Goal: Information Seeking & Learning: Compare options

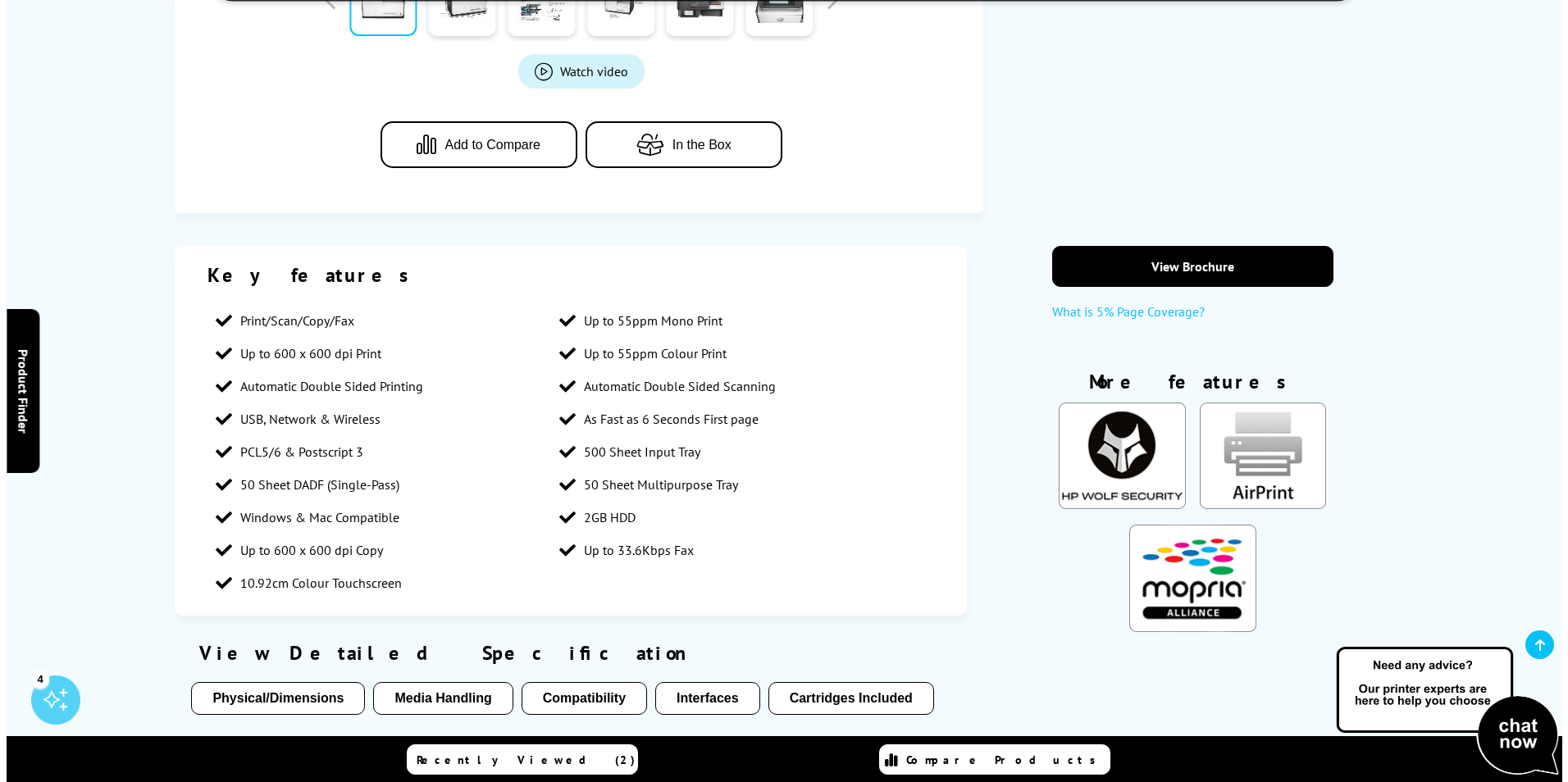
scroll to position [820, 0]
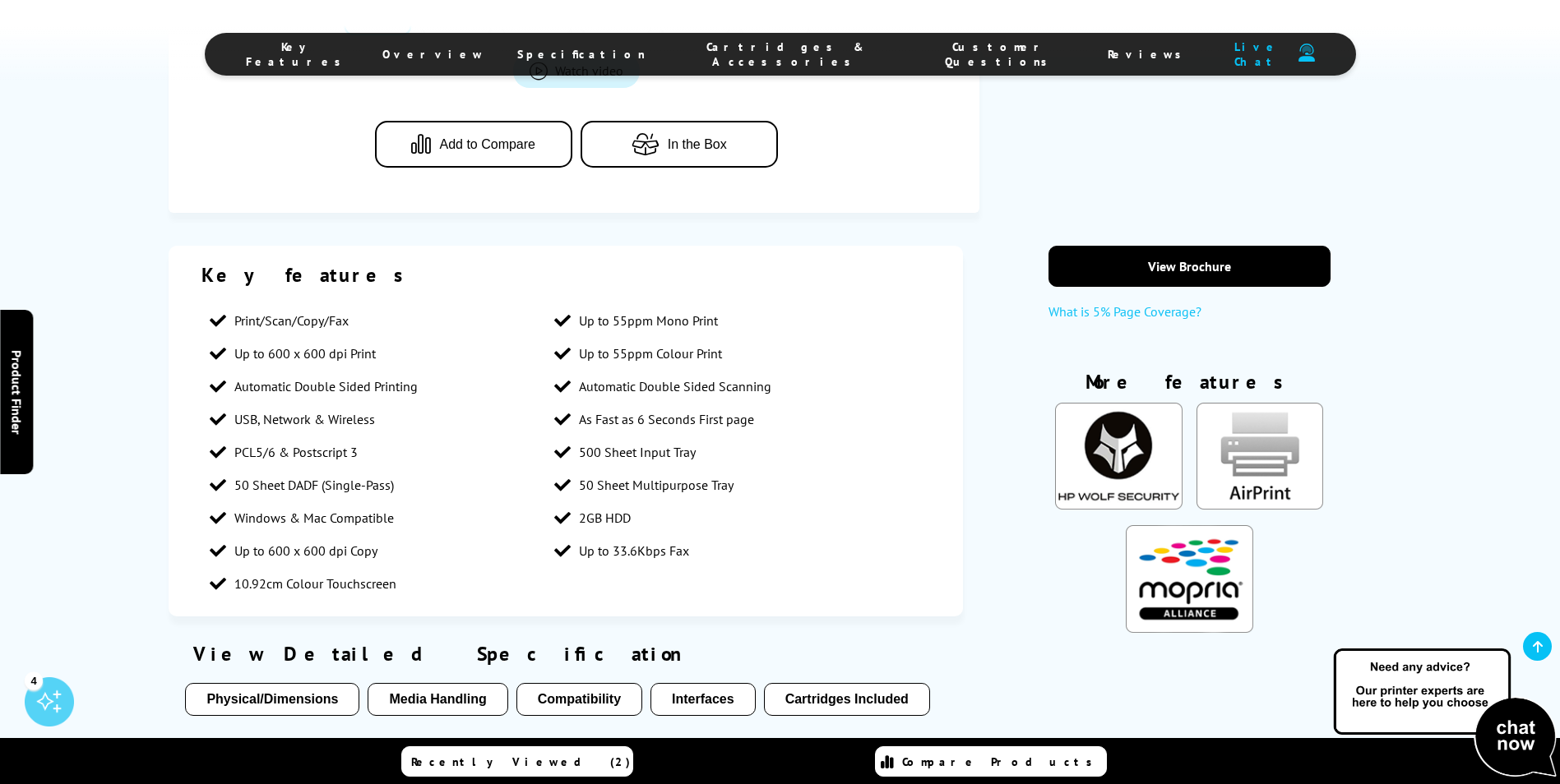
click at [454, 145] on span "Add to Compare" at bounding box center [487, 145] width 96 height 15
click at [990, 769] on span "Compare Products (1)" at bounding box center [1001, 762] width 209 height 30
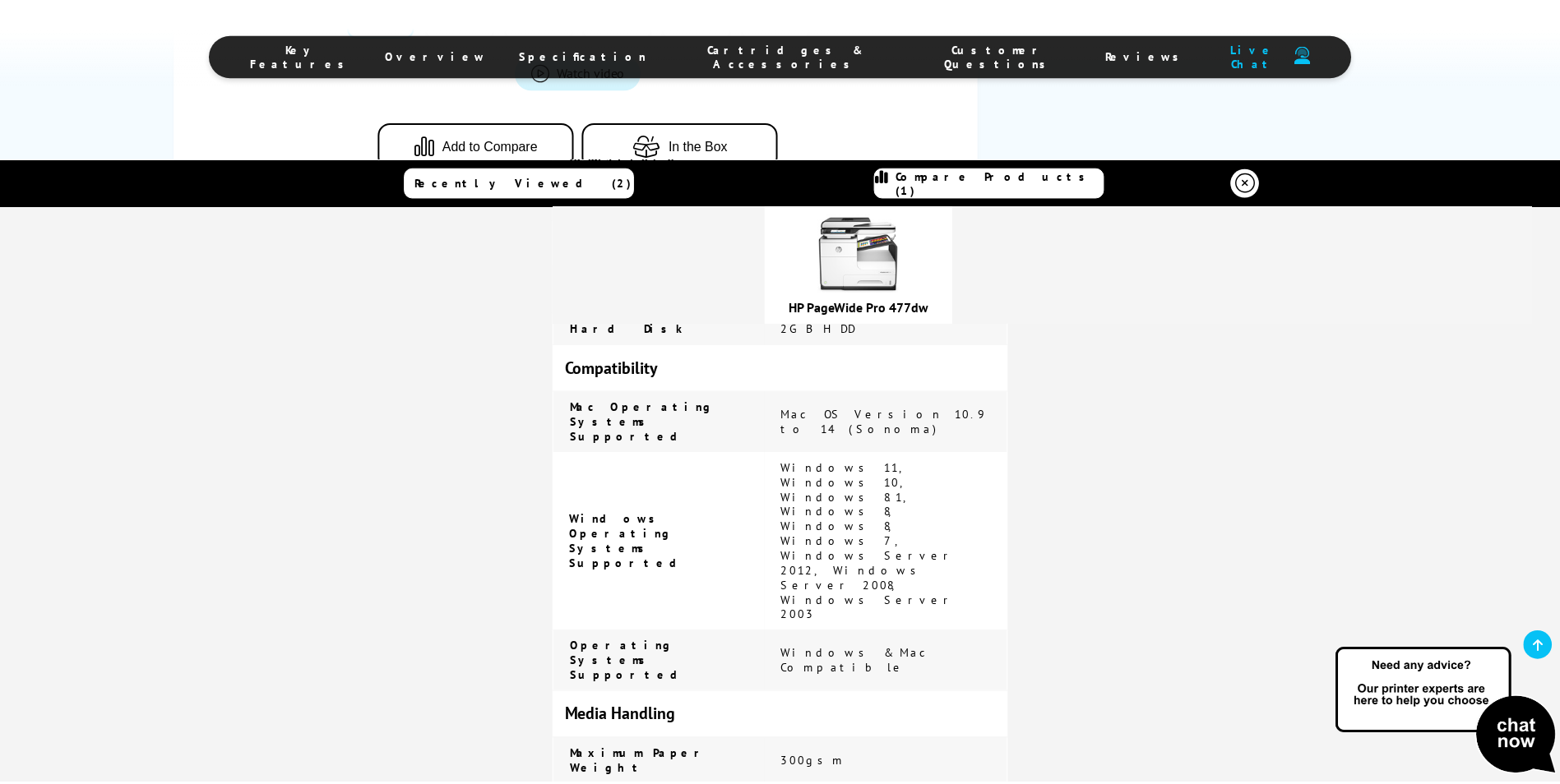
scroll to position [1562, 0]
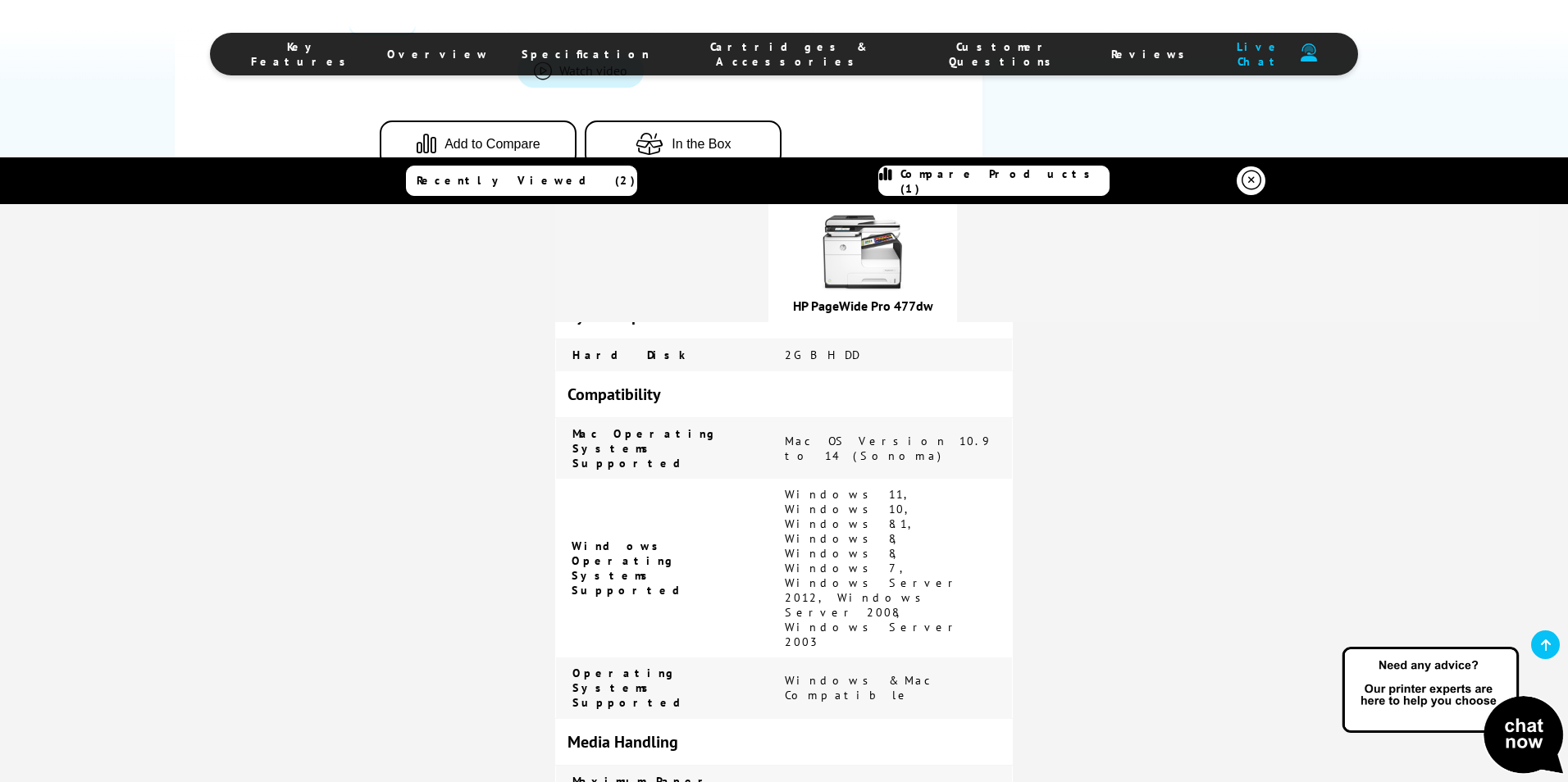
click at [1253, 179] on icon at bounding box center [1252, 180] width 20 height 20
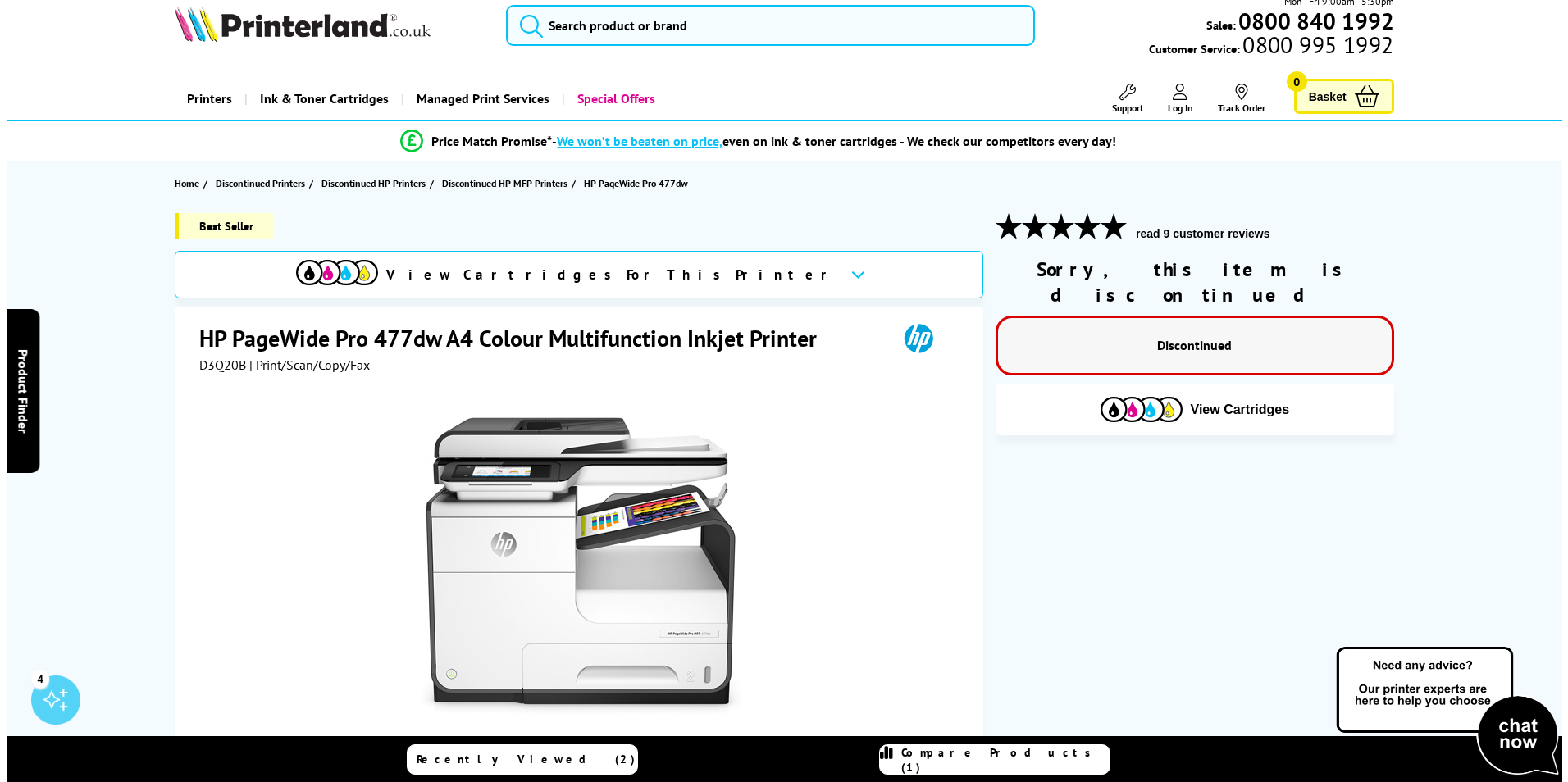
scroll to position [0, 0]
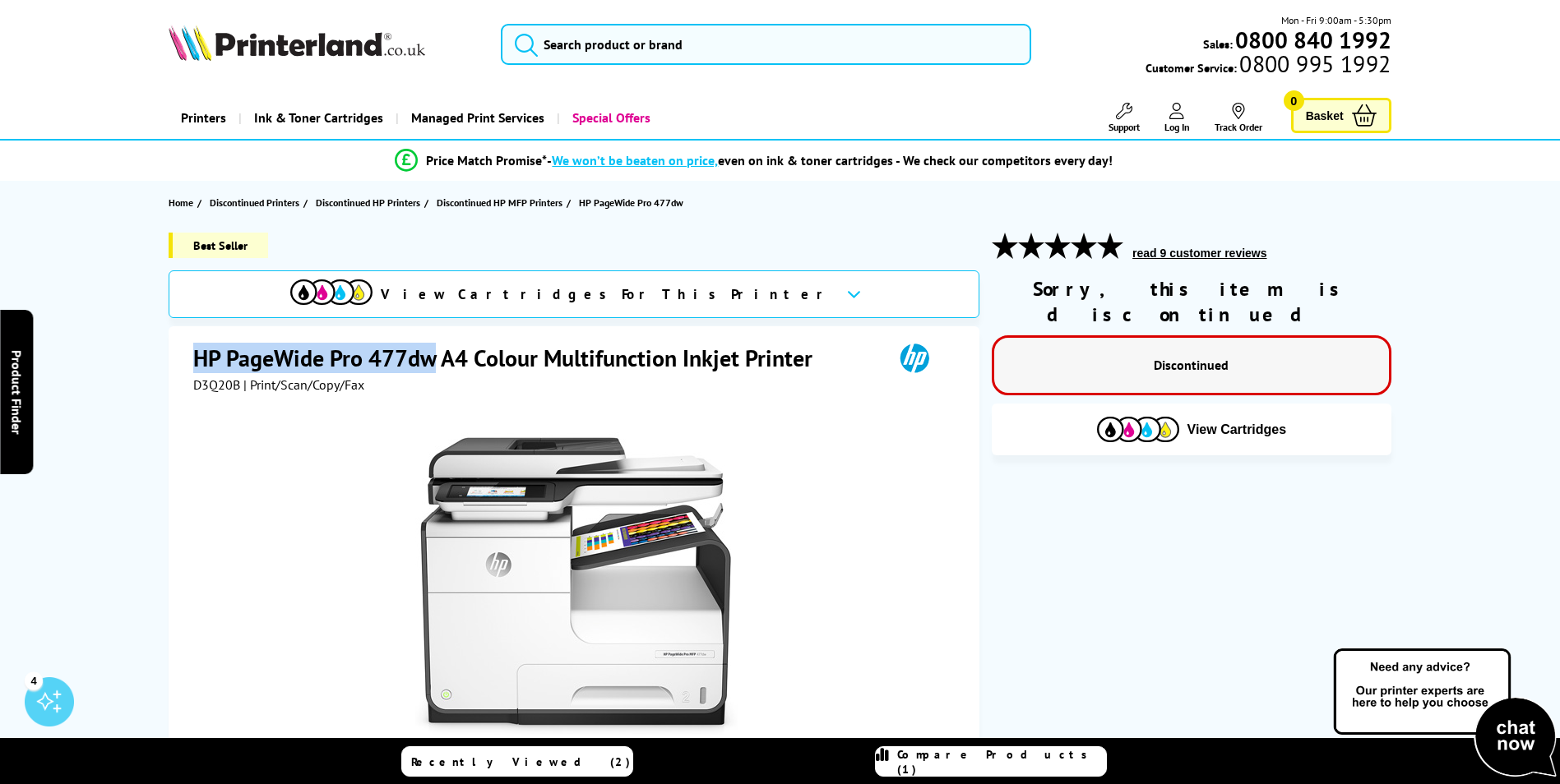
drag, startPoint x: 438, startPoint y: 359, endPoint x: 116, endPoint y: 357, distance: 322.0
drag, startPoint x: 116, startPoint y: 357, endPoint x: 220, endPoint y: 359, distance: 104.0
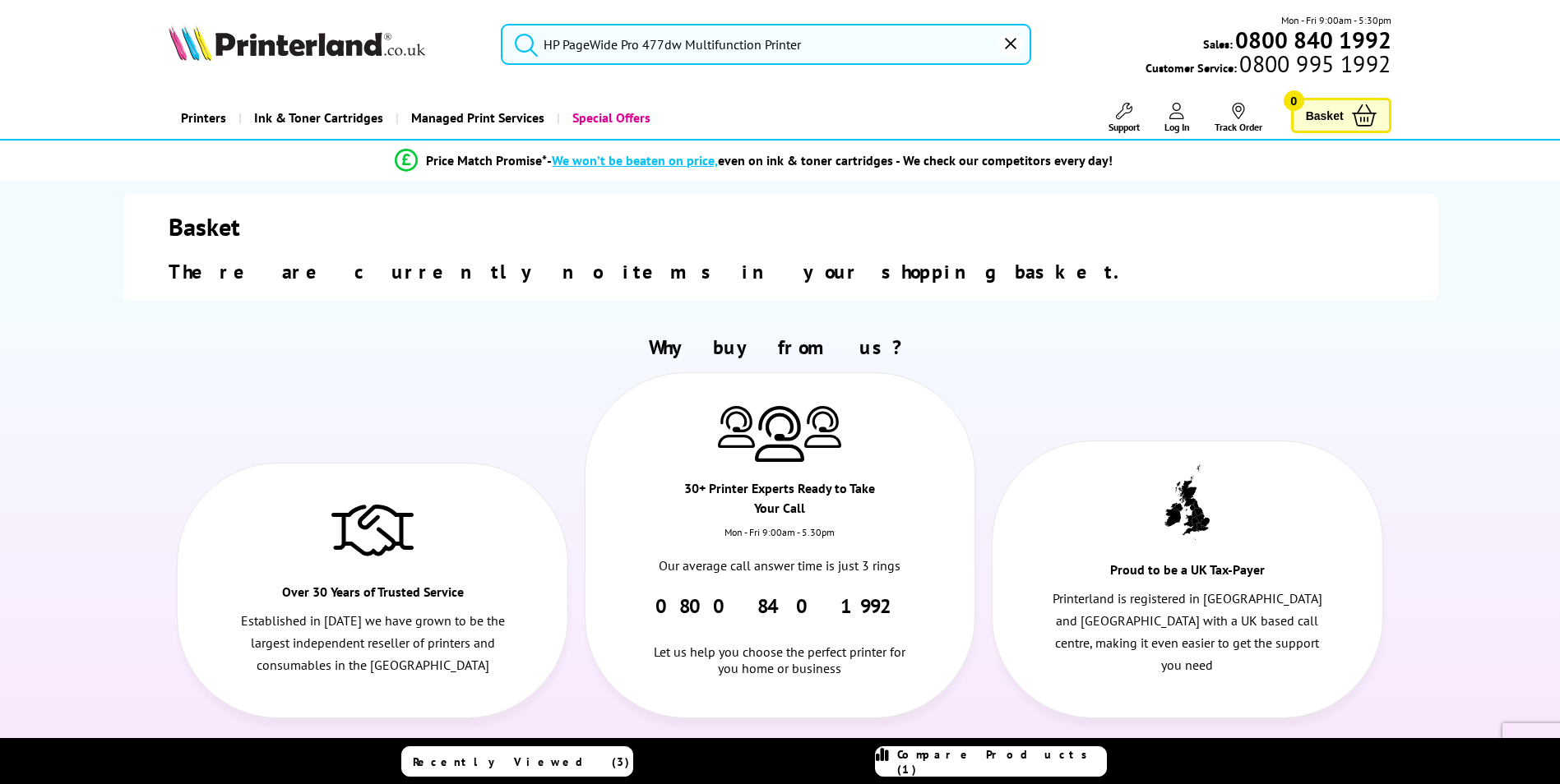
click at [985, 750] on link "Compare Products (1)" at bounding box center [991, 762] width 232 height 31
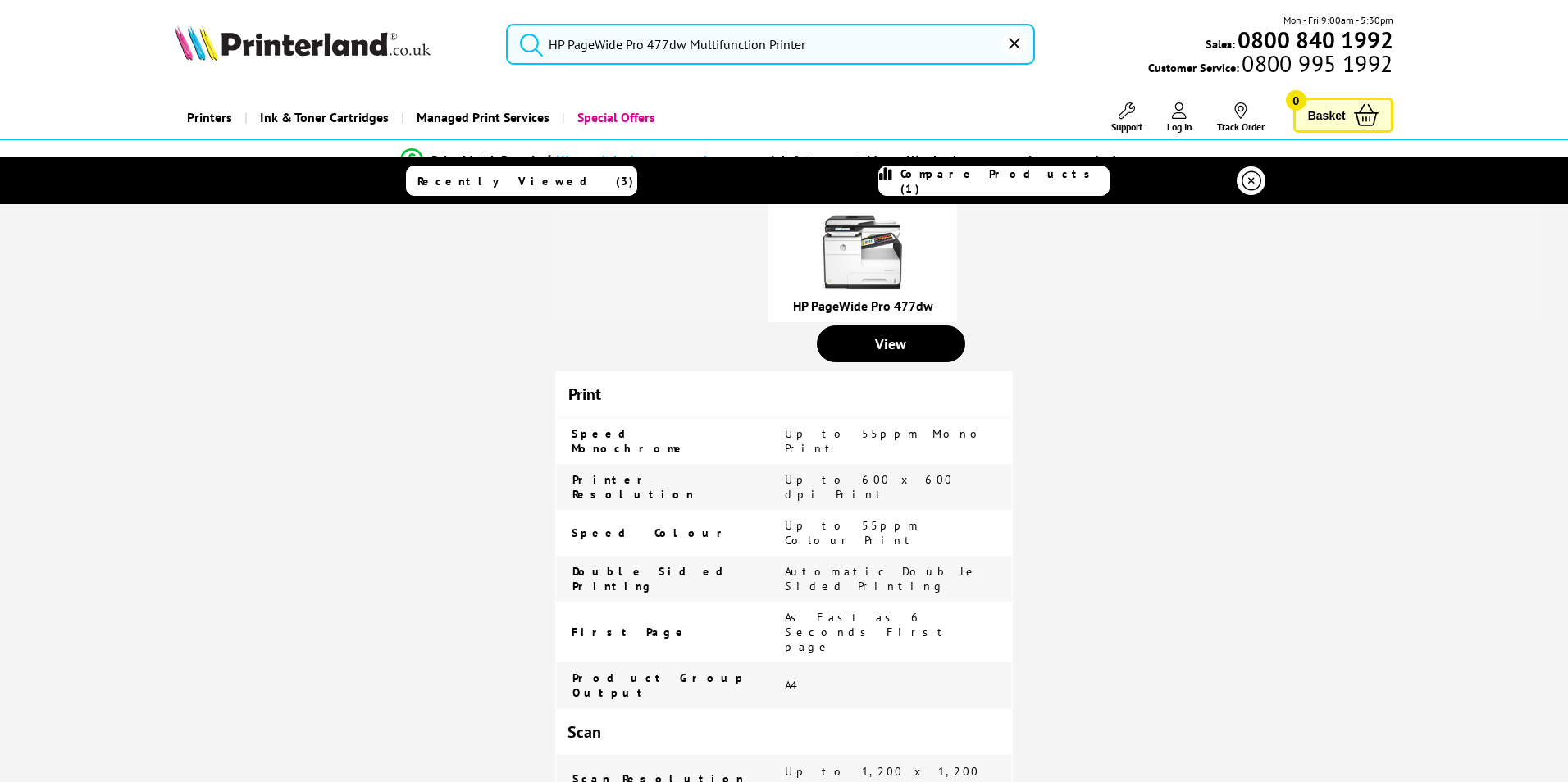
scroll to position [164, 0]
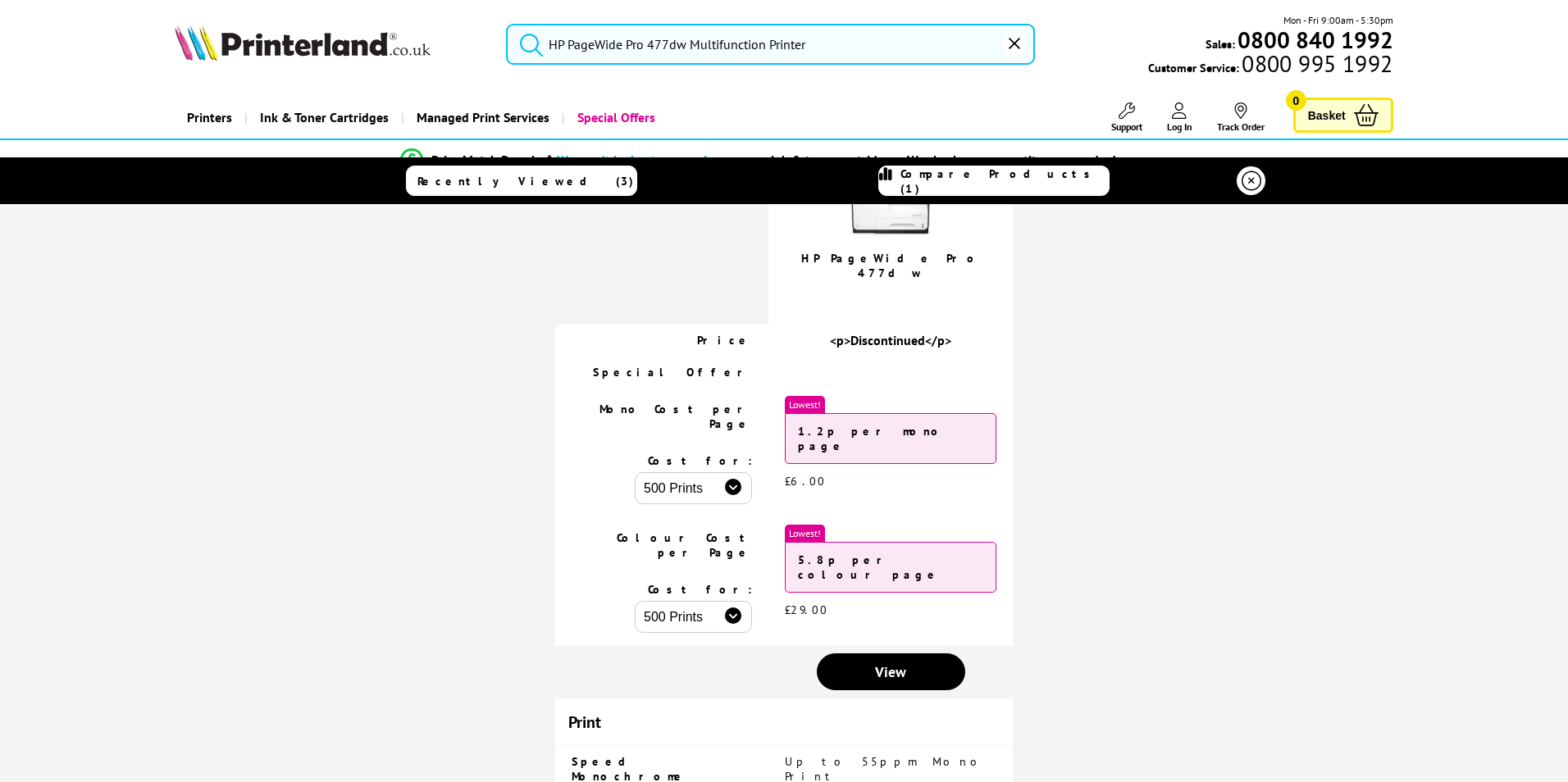
drag, startPoint x: 878, startPoint y: 628, endPoint x: 961, endPoint y: 400, distance: 242.6
click at [961, 413] on div "1.2p per mono page" at bounding box center [890, 439] width 212 height 50
click at [898, 663] on span "View" at bounding box center [890, 672] width 31 height 19
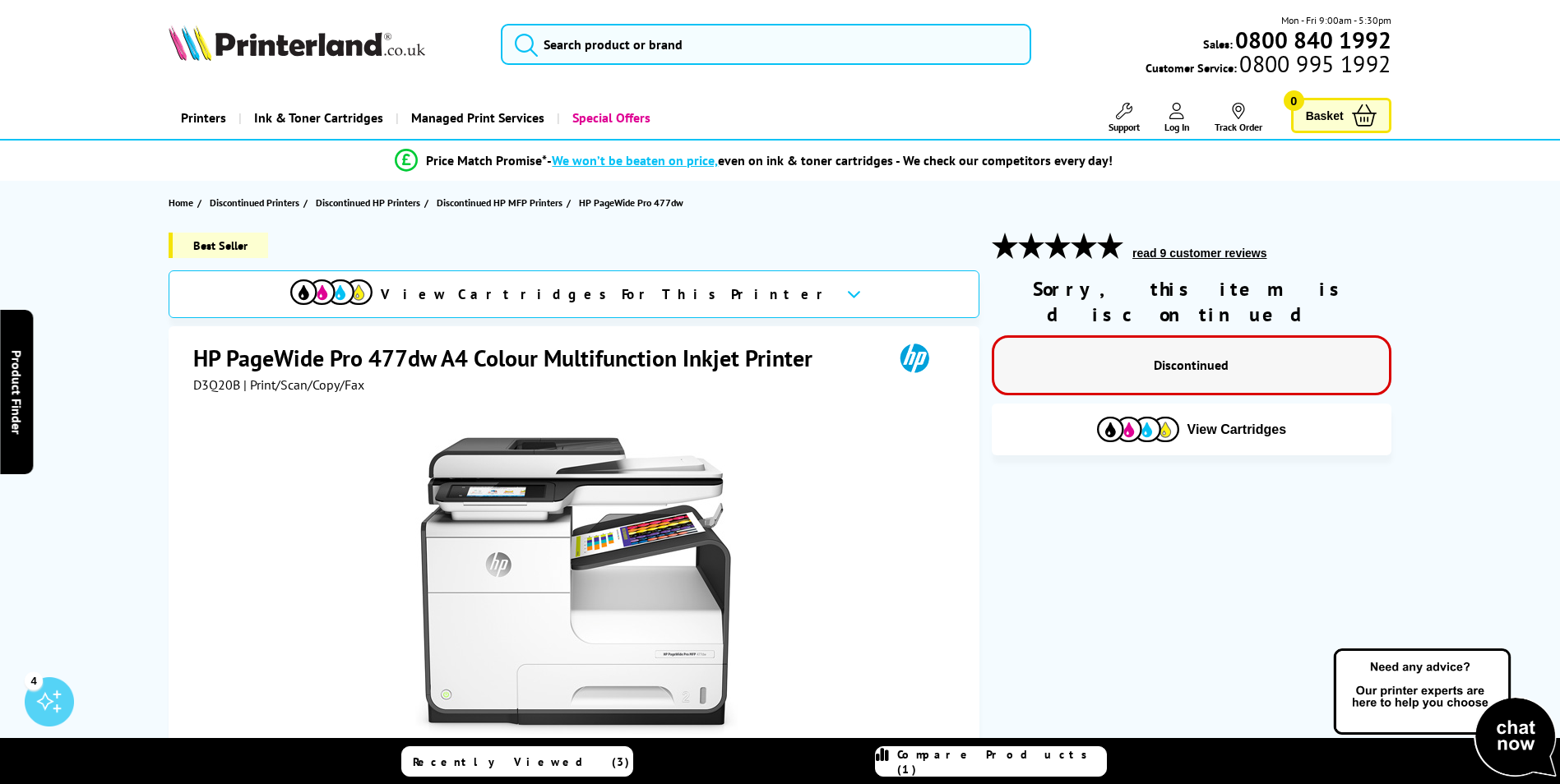
click at [384, 367] on h1 "HP PageWide Pro 477dw A4 Colour Multifunction Inkjet Printer" at bounding box center [511, 357] width 635 height 31
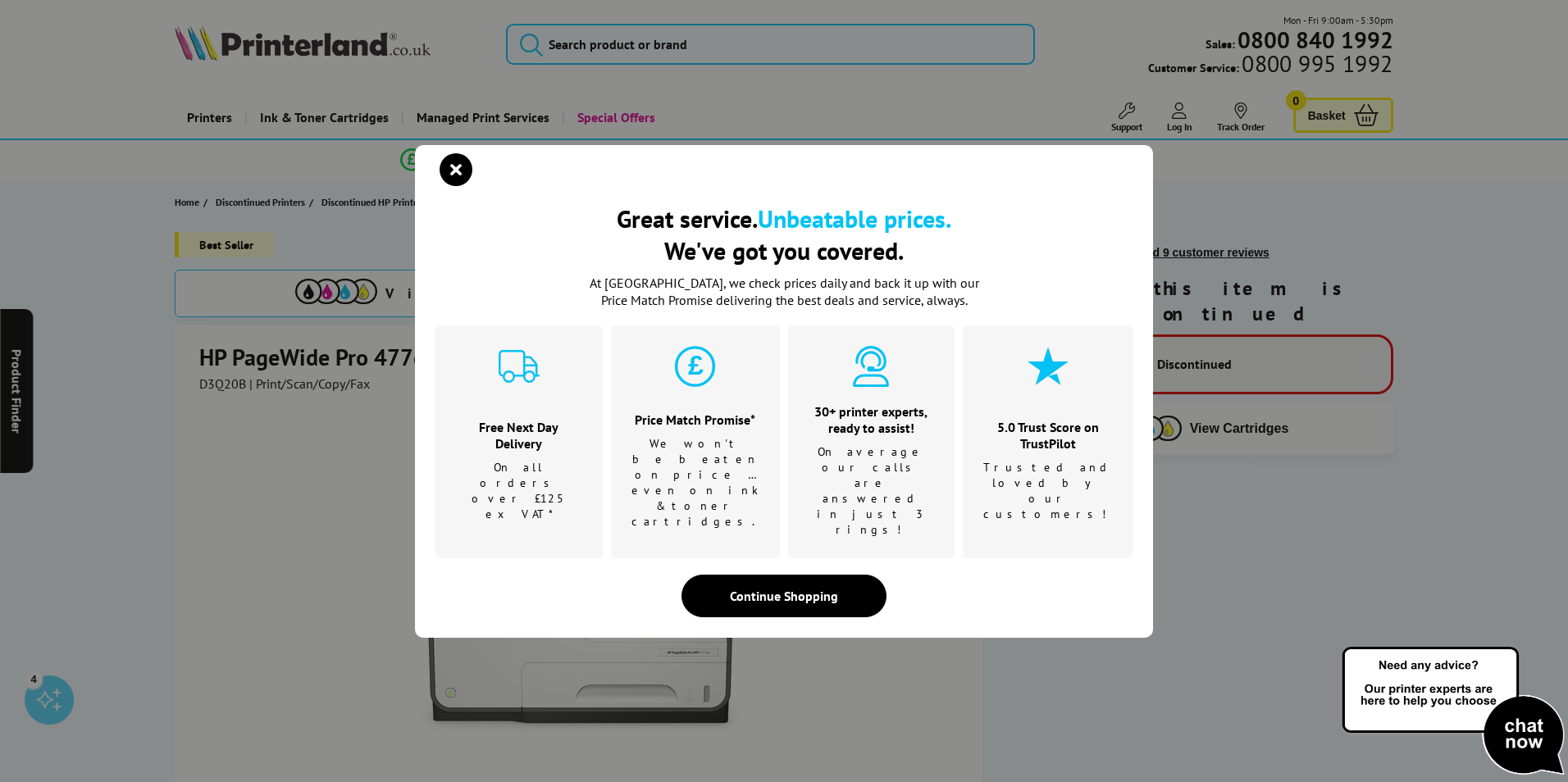
drag, startPoint x: 385, startPoint y: 362, endPoint x: 395, endPoint y: 356, distance: 11.7
click at [385, 366] on div "Great service. Unbeatable prices. We've got you covered. Great service. Unbeata…" at bounding box center [784, 391] width 1568 height 782
click at [444, 187] on icon "close modal" at bounding box center [455, 169] width 33 height 33
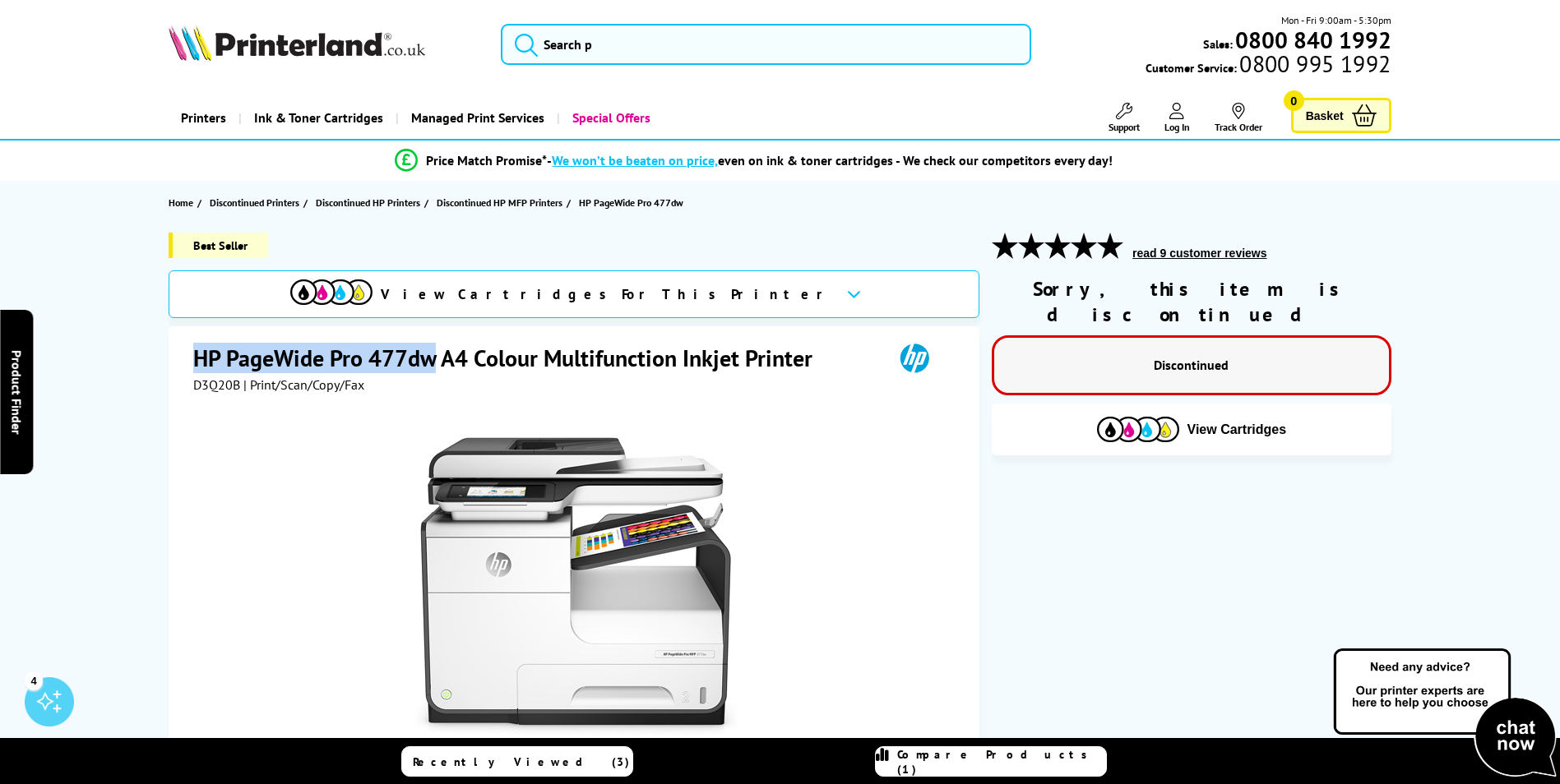
drag, startPoint x: 431, startPoint y: 363, endPoint x: 138, endPoint y: 336, distance: 294.2
click at [138, 336] on div "Best Seller View Cartridges For This Printer HP PageWide Pro 477dw A4 Colour Mu…" at bounding box center [780, 634] width 1316 height 803
copy h1 "HP PageWide Pro 477dw"
click at [182, 114] on link "Printers" at bounding box center [203, 118] width 70 height 42
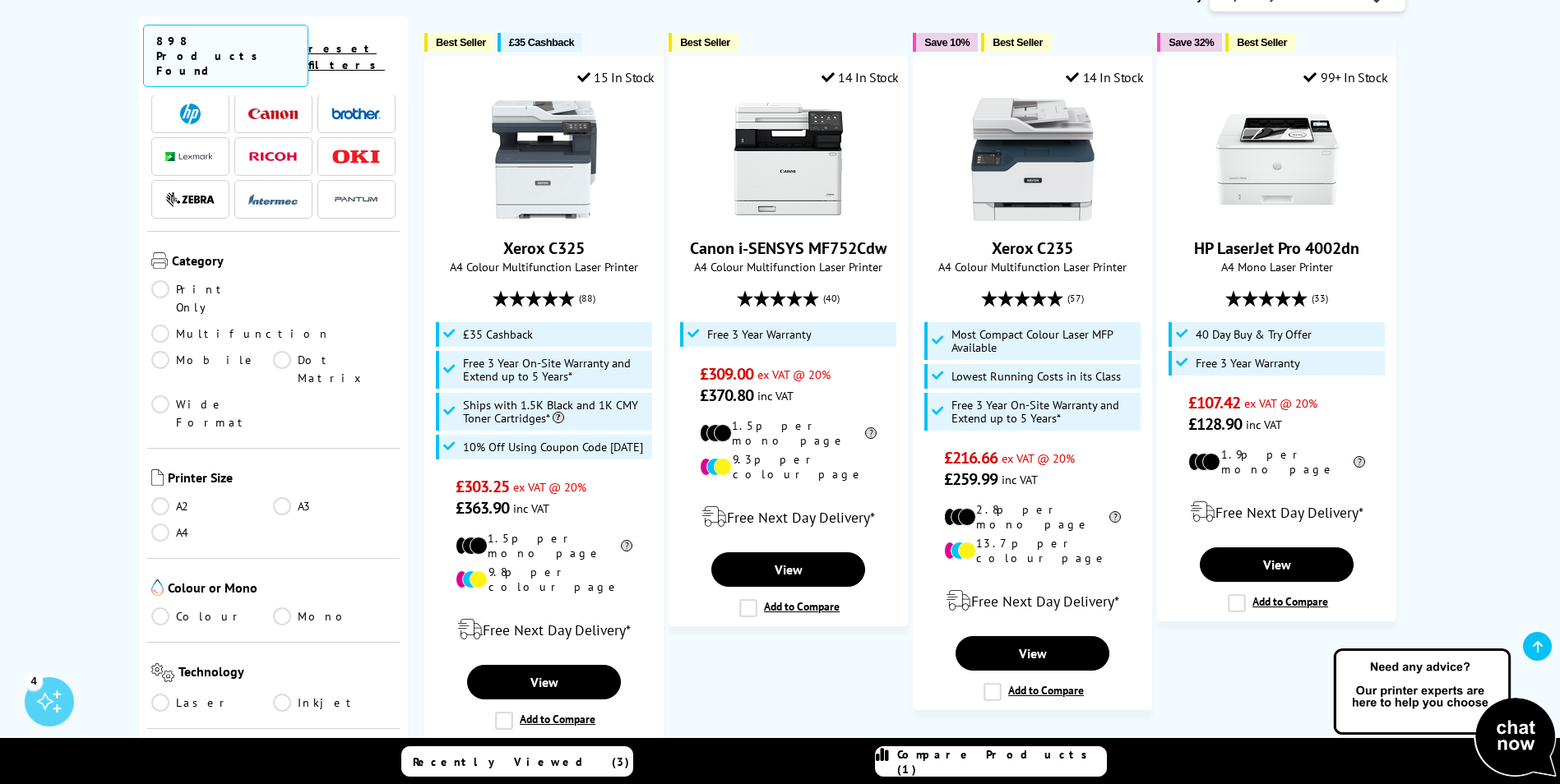
scroll to position [82, 0]
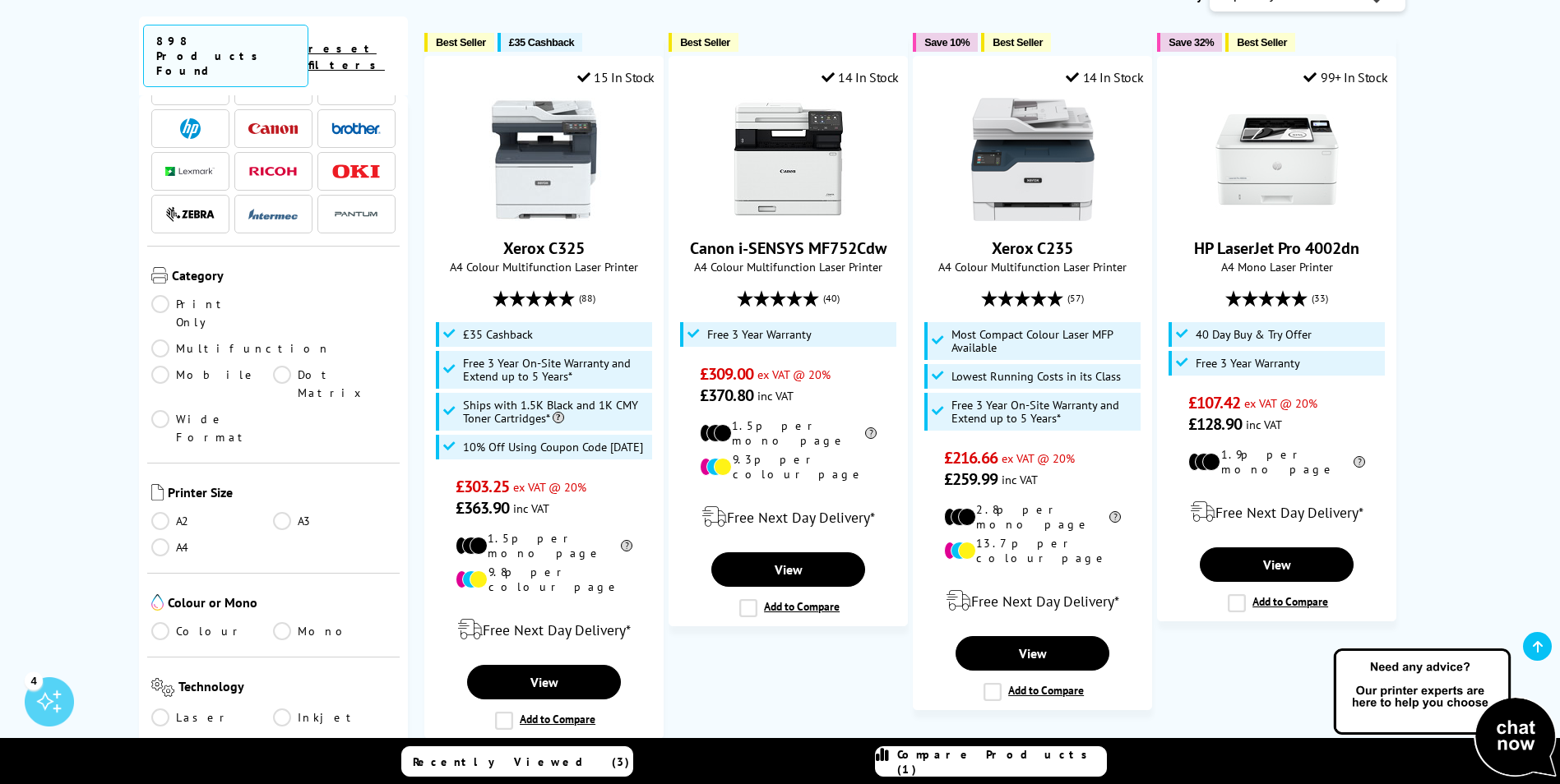
click at [283, 340] on link "Multifunction" at bounding box center [241, 348] width 180 height 18
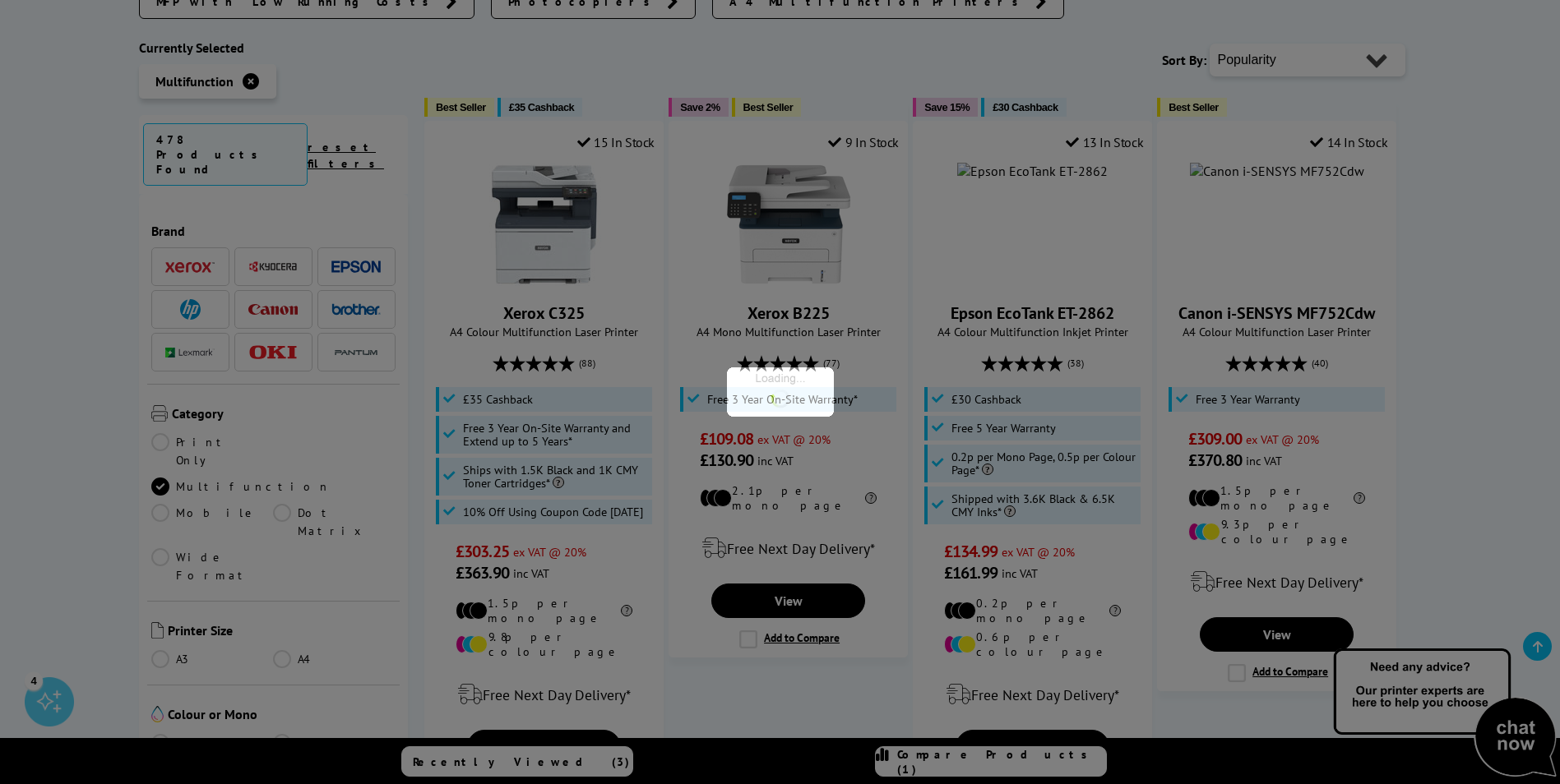
scroll to position [82, 0]
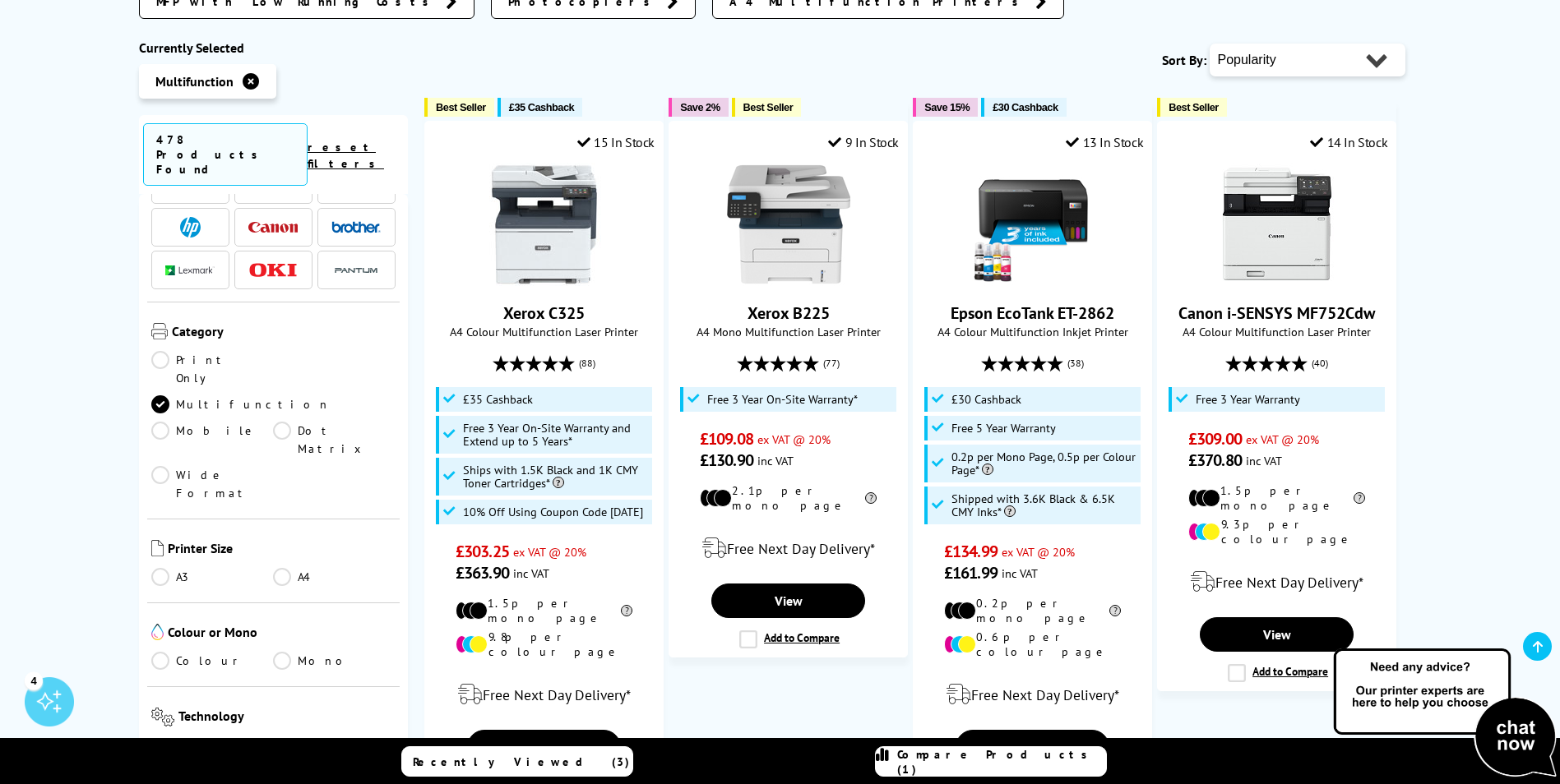
click at [181, 217] on img at bounding box center [190, 227] width 21 height 21
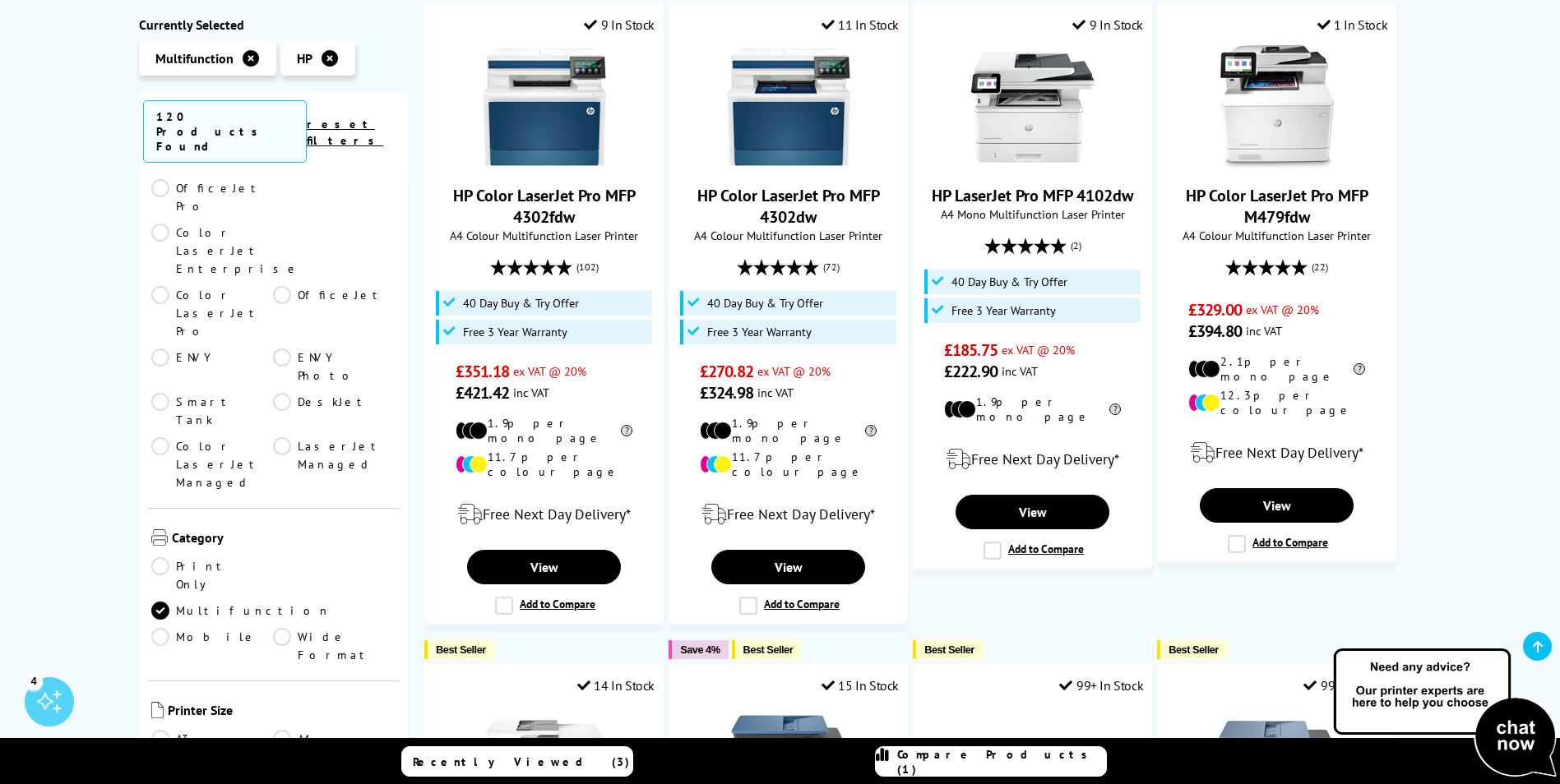
scroll to position [411, 0]
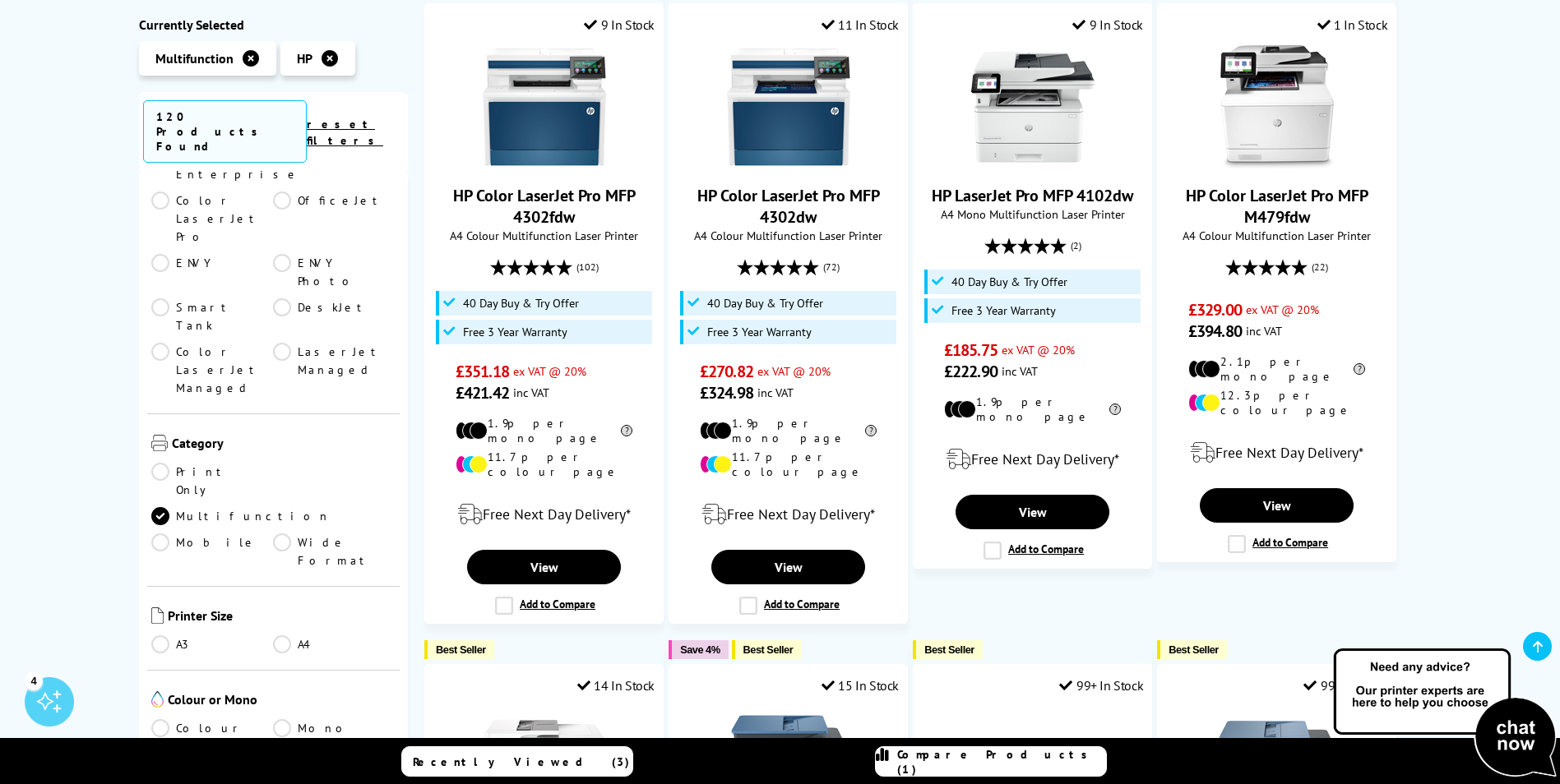
click at [189, 719] on link "Colour" at bounding box center [212, 728] width 123 height 18
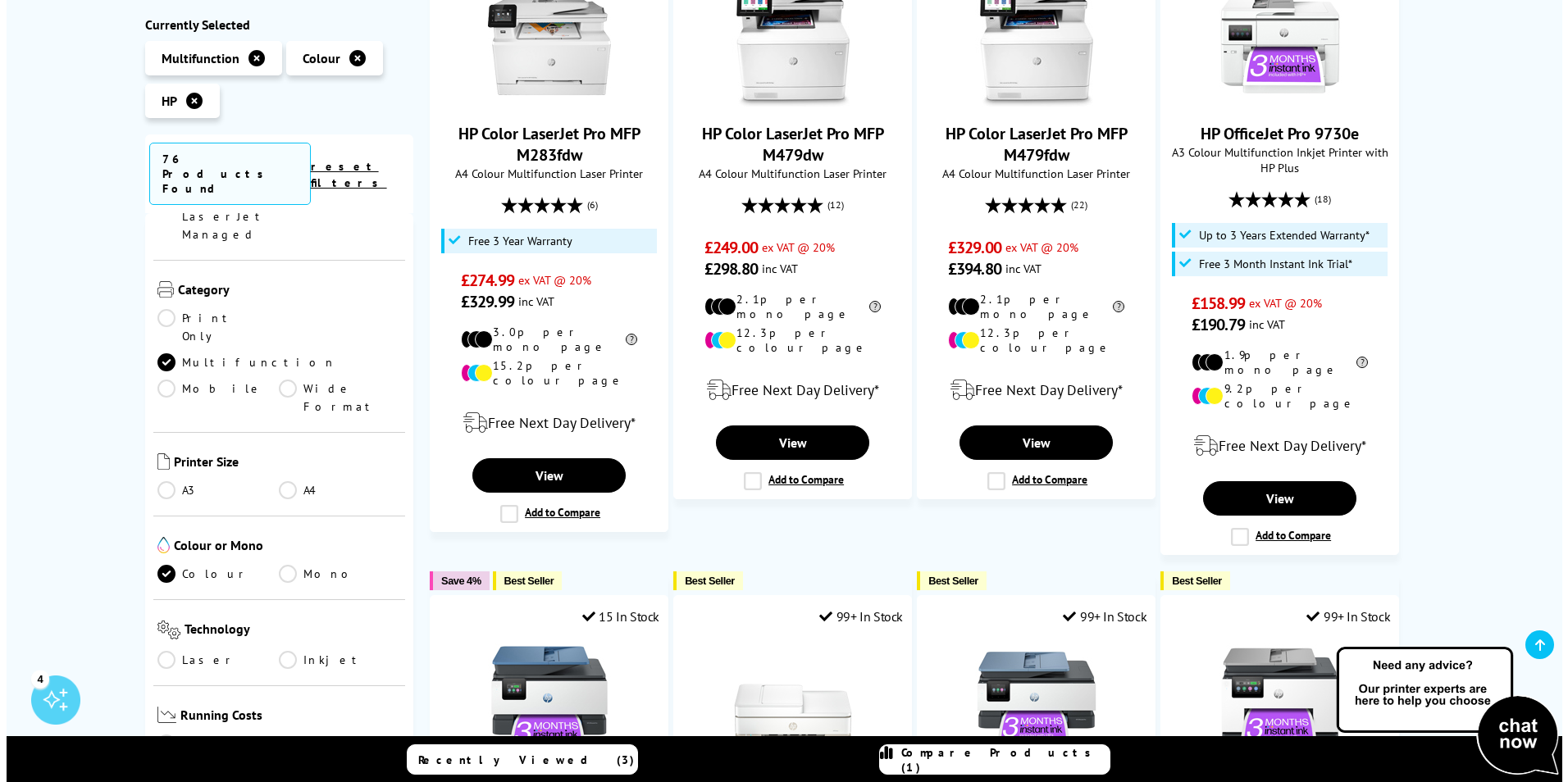
scroll to position [574, 0]
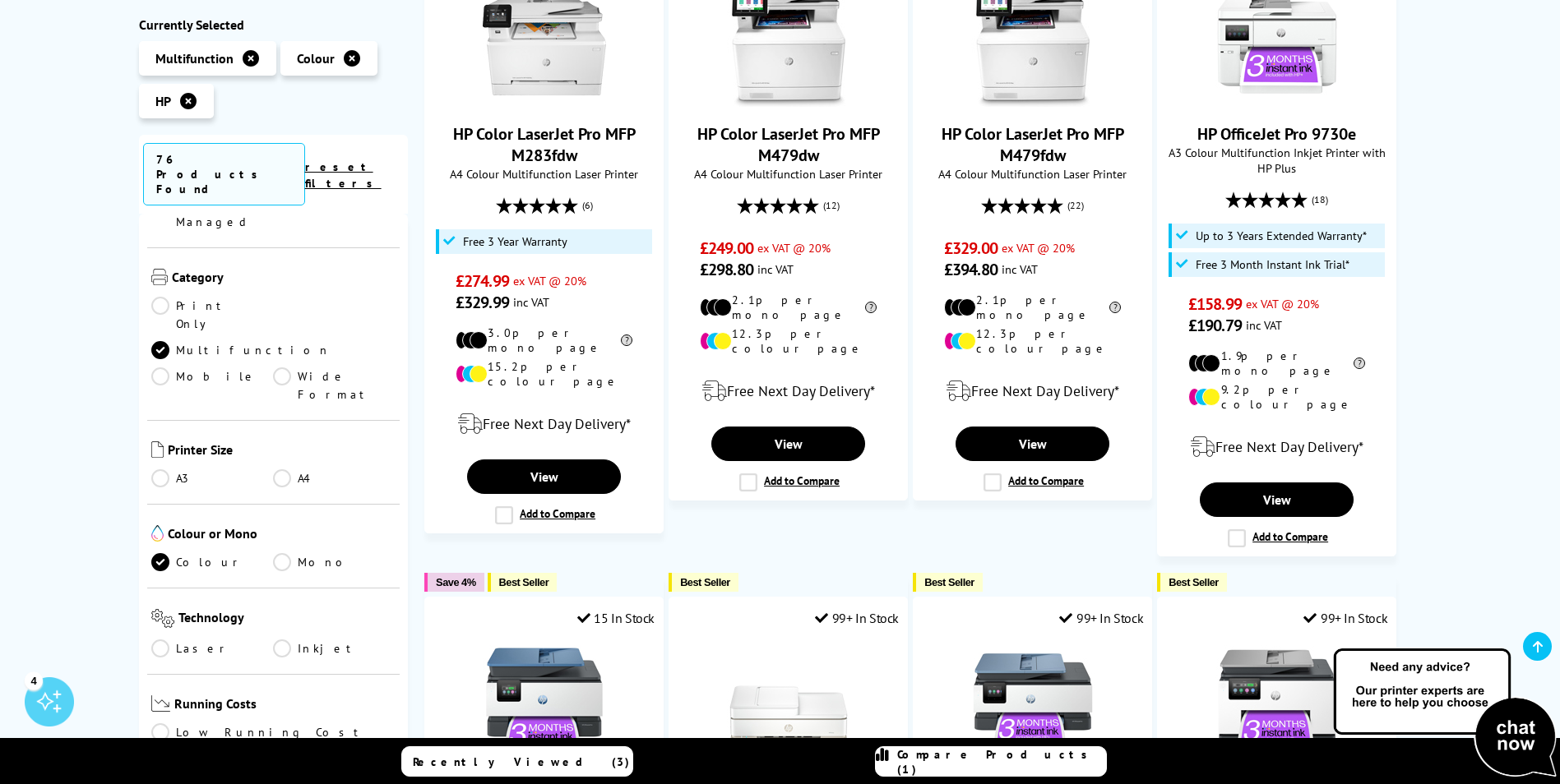
click at [1028, 757] on span "Compare Products (1)" at bounding box center [1001, 762] width 209 height 30
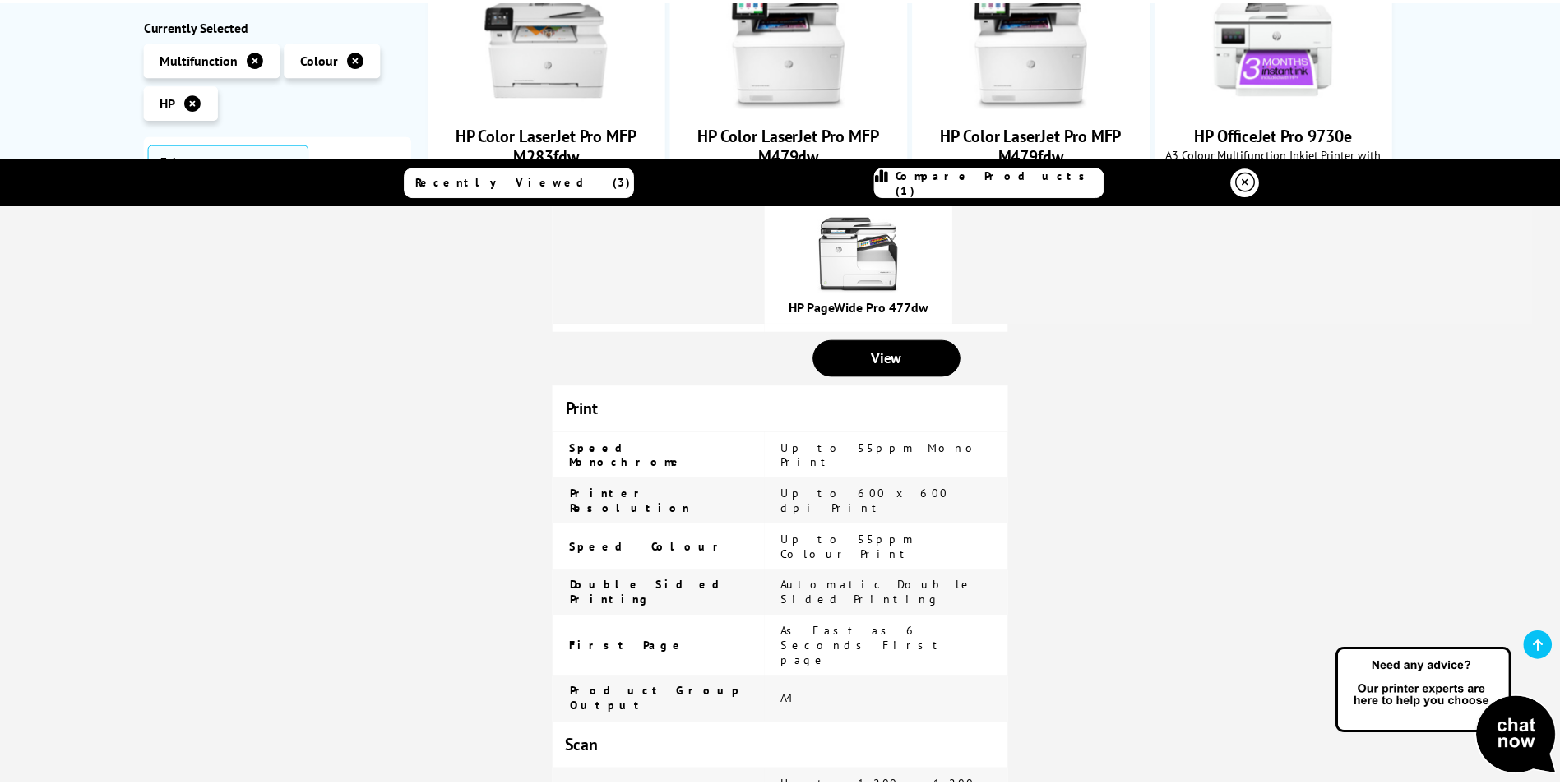
scroll to position [493, 0]
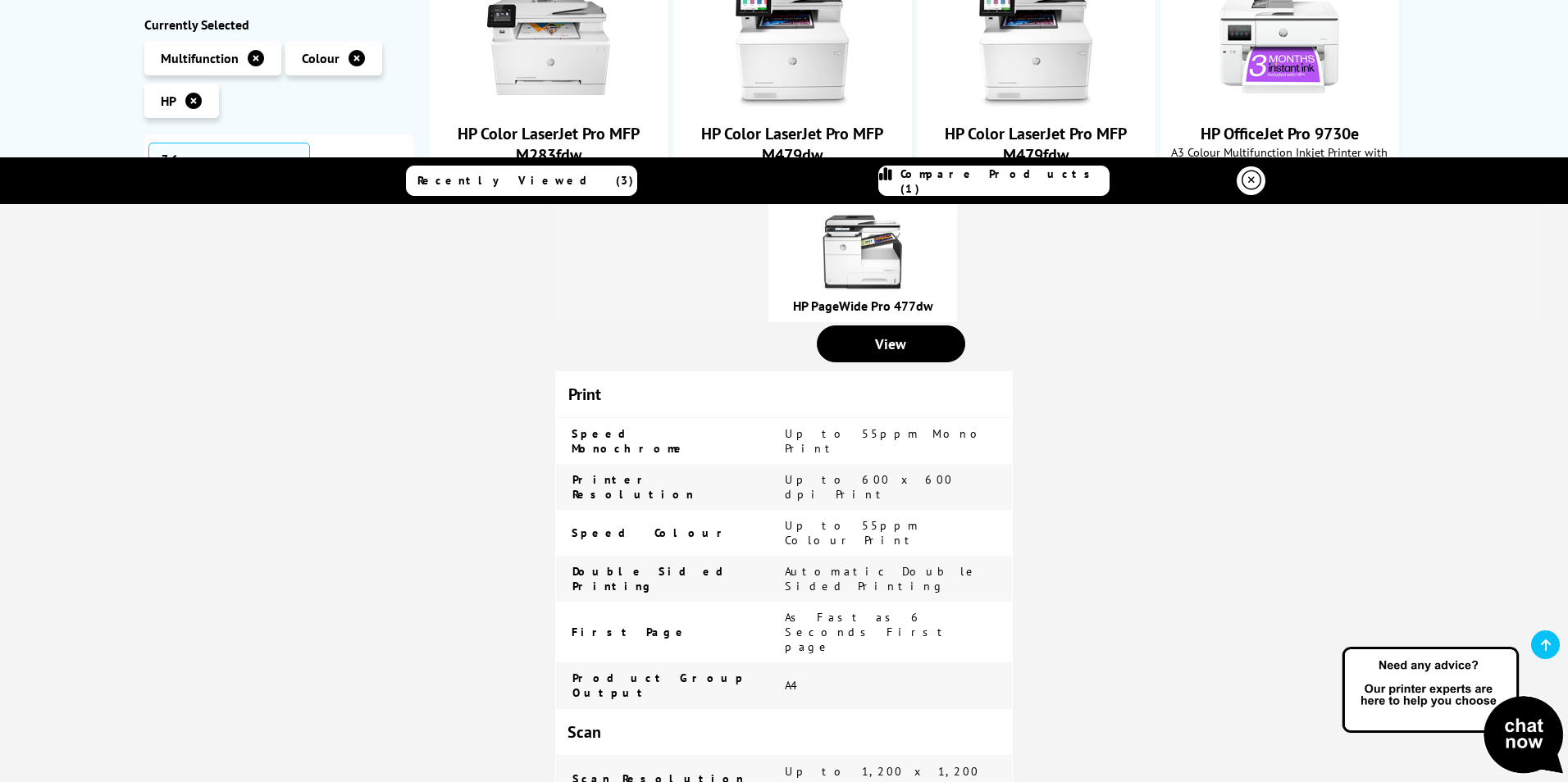
click at [1243, 173] on icon at bounding box center [1252, 180] width 20 height 20
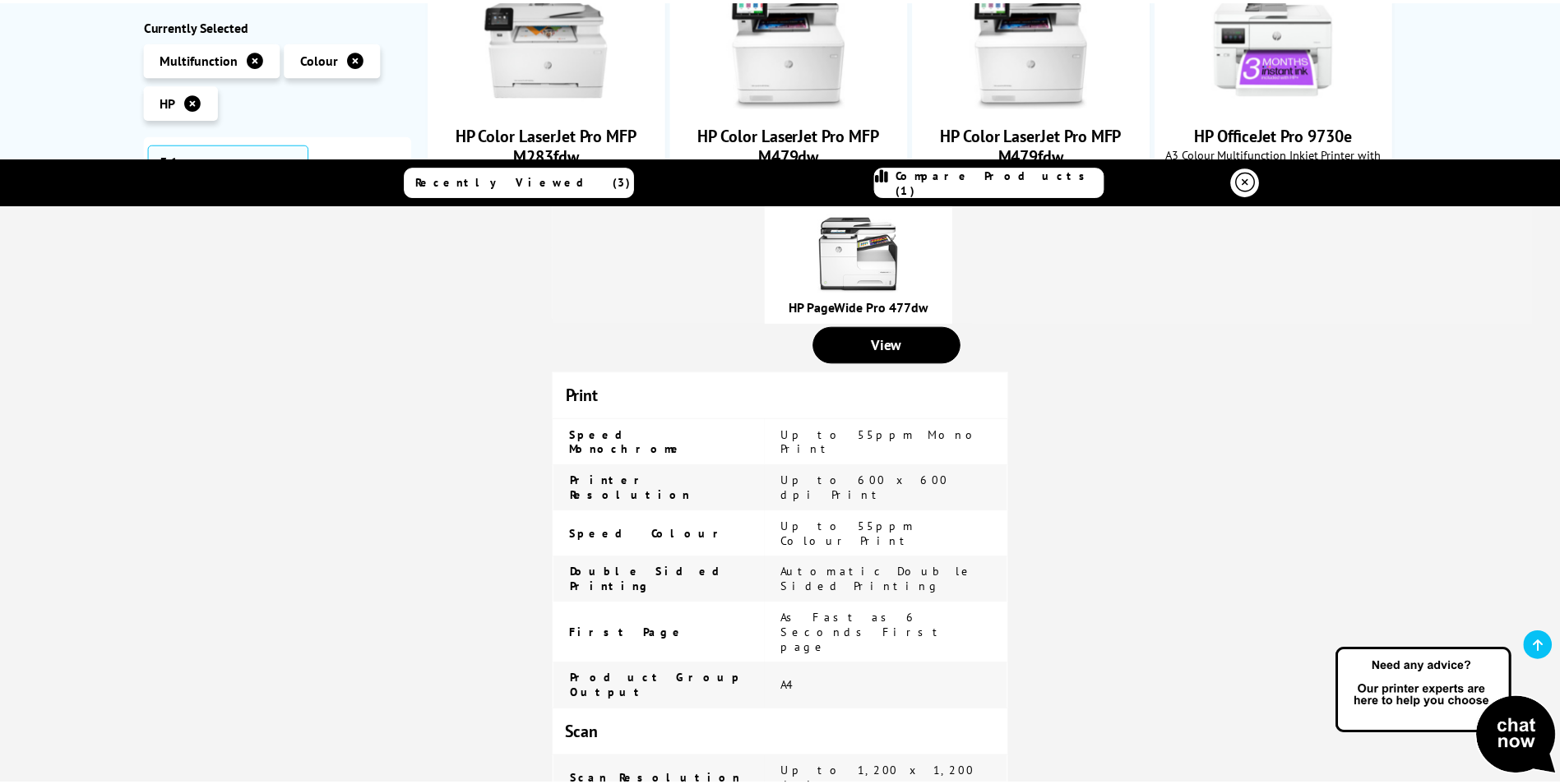
scroll to position [0, 0]
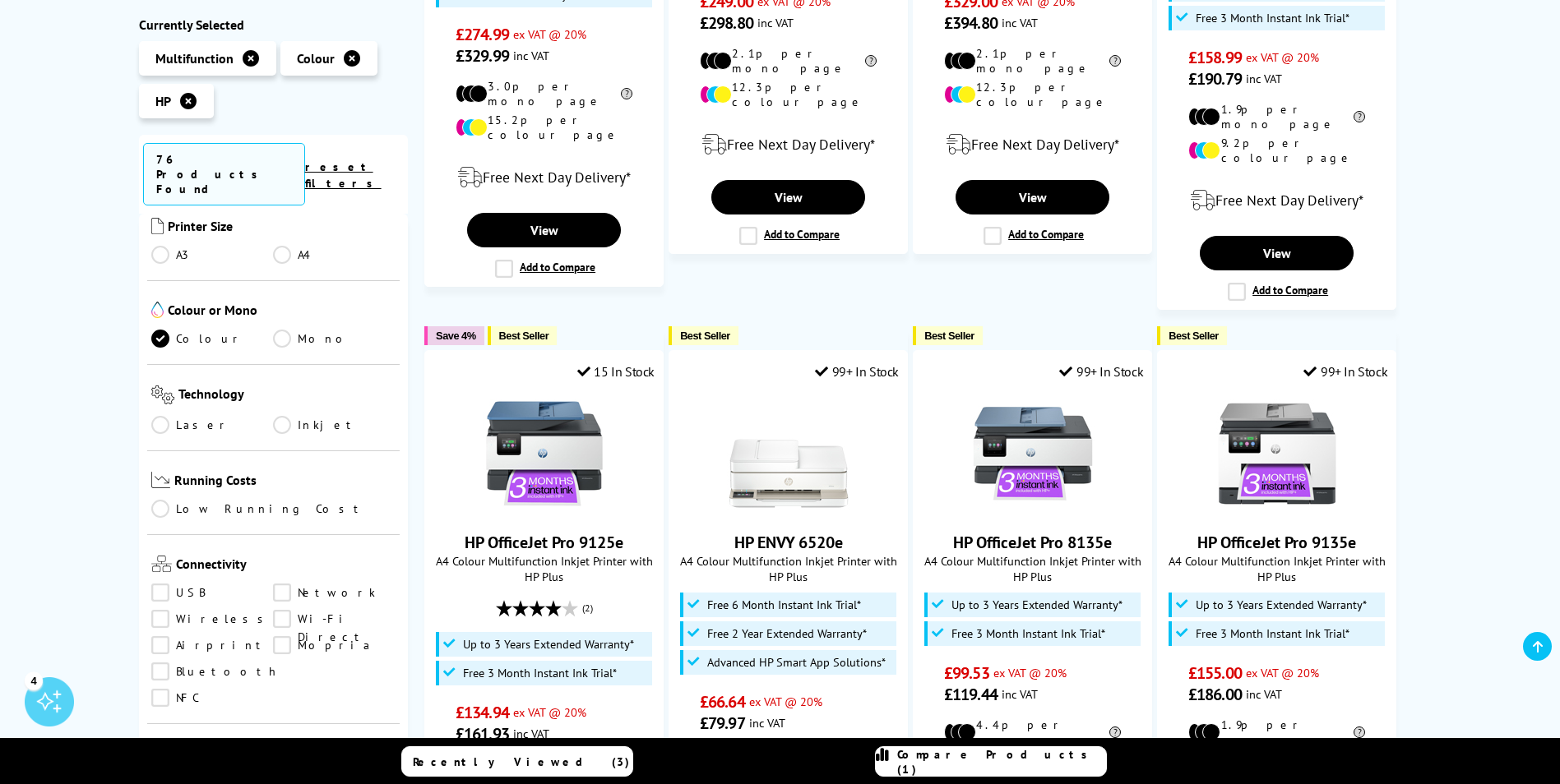
scroll to position [822, 0]
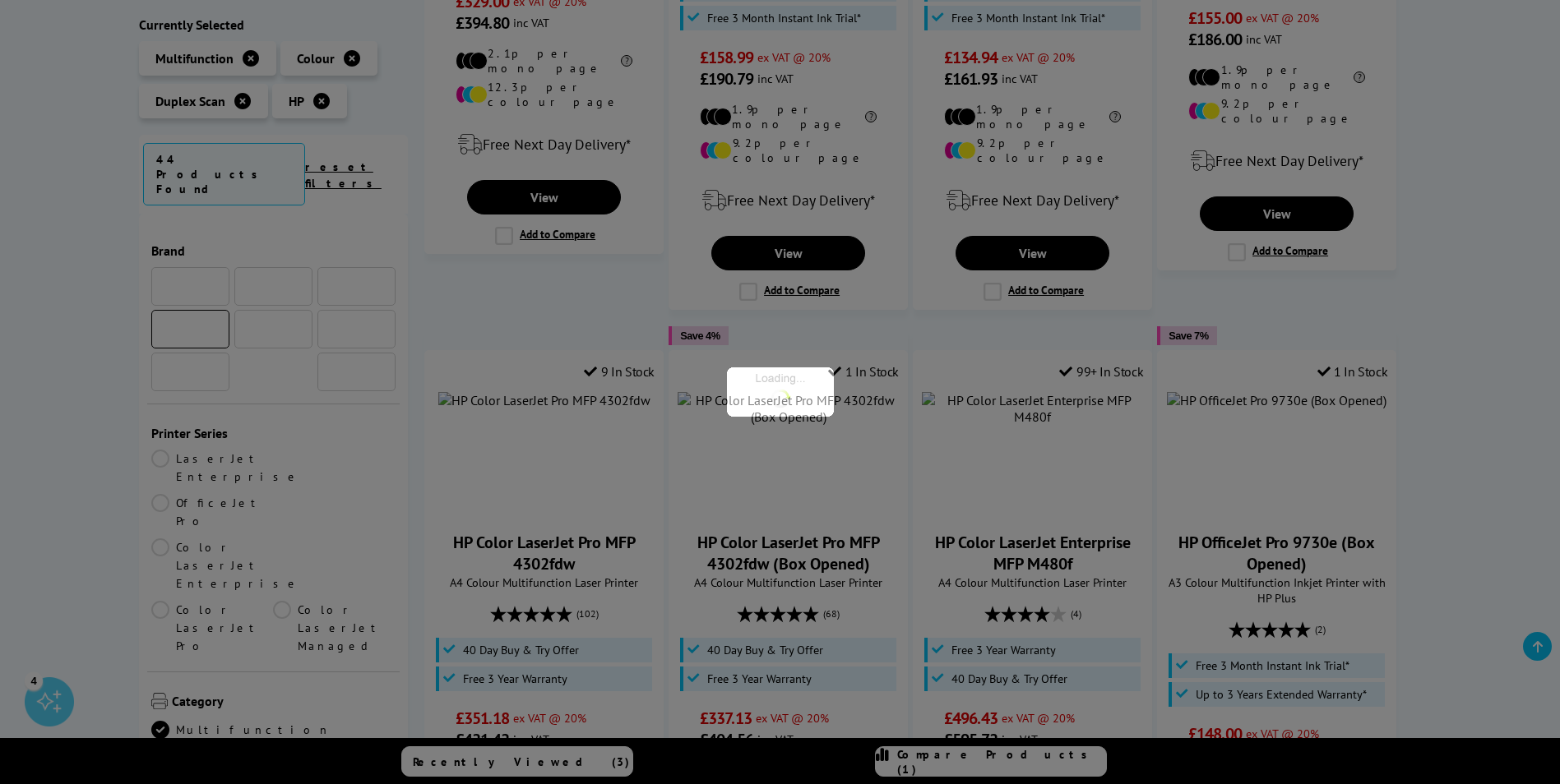
scroll to position [822, 0]
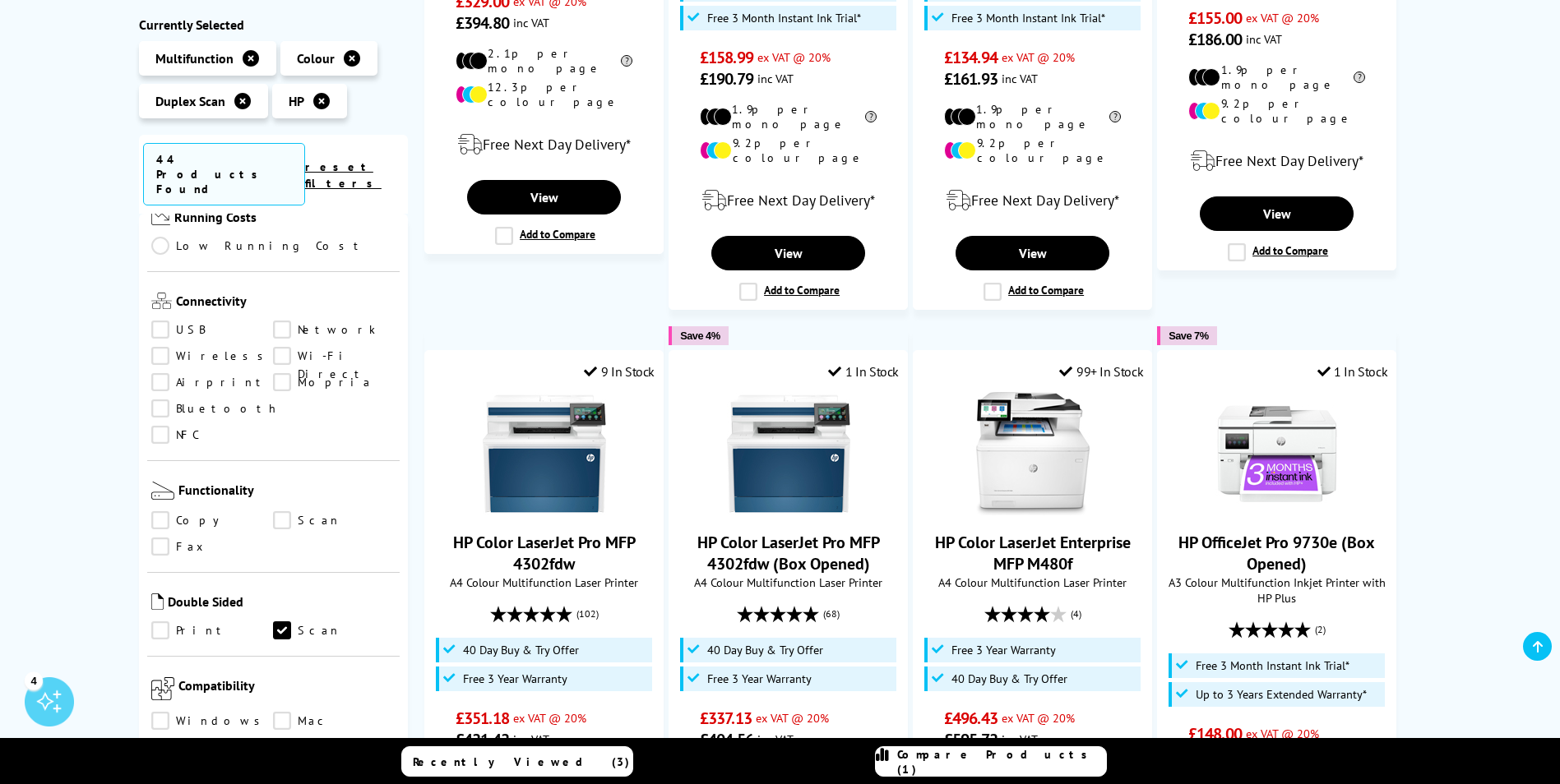
click at [162, 622] on ul "Print Scan" at bounding box center [274, 635] width 245 height 26
click at [159, 622] on link "Print" at bounding box center [212, 631] width 123 height 18
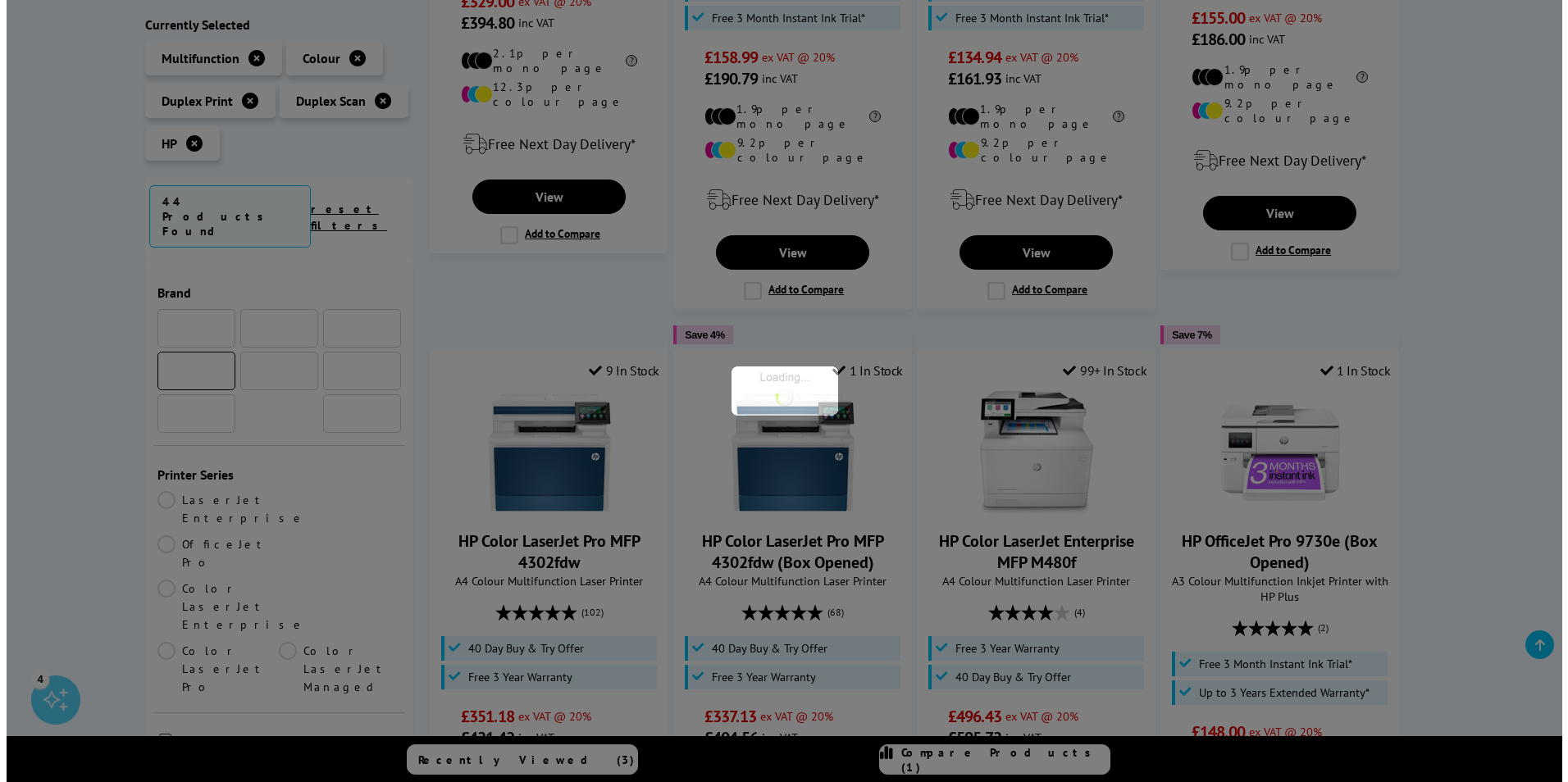
scroll to position [820, 0]
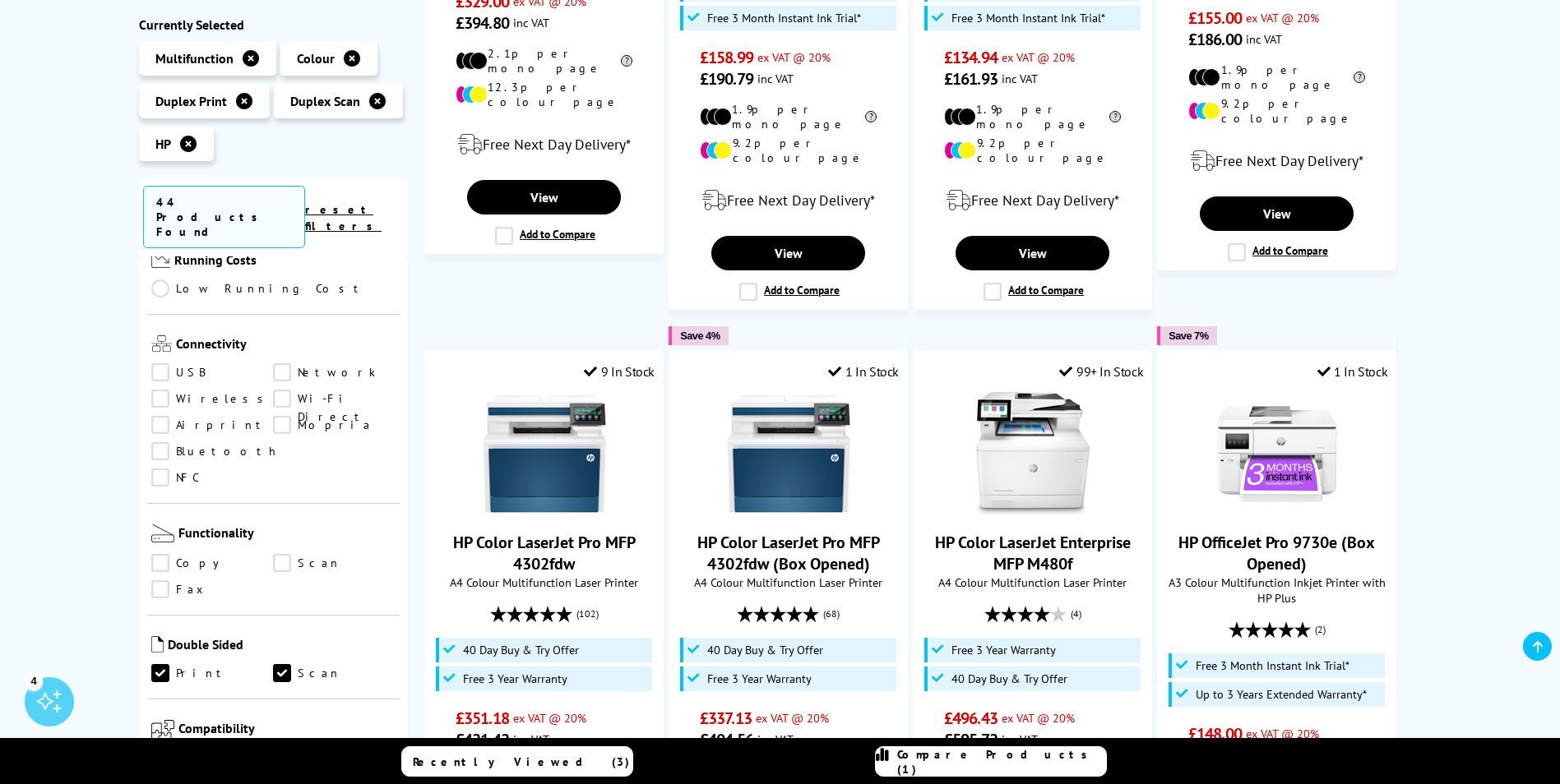
click at [927, 778] on div "Recently Viewed (3) Compare Products (1)" at bounding box center [780, 762] width 987 height 47
click at [921, 763] on link "Compare Products (1)" at bounding box center [991, 762] width 232 height 31
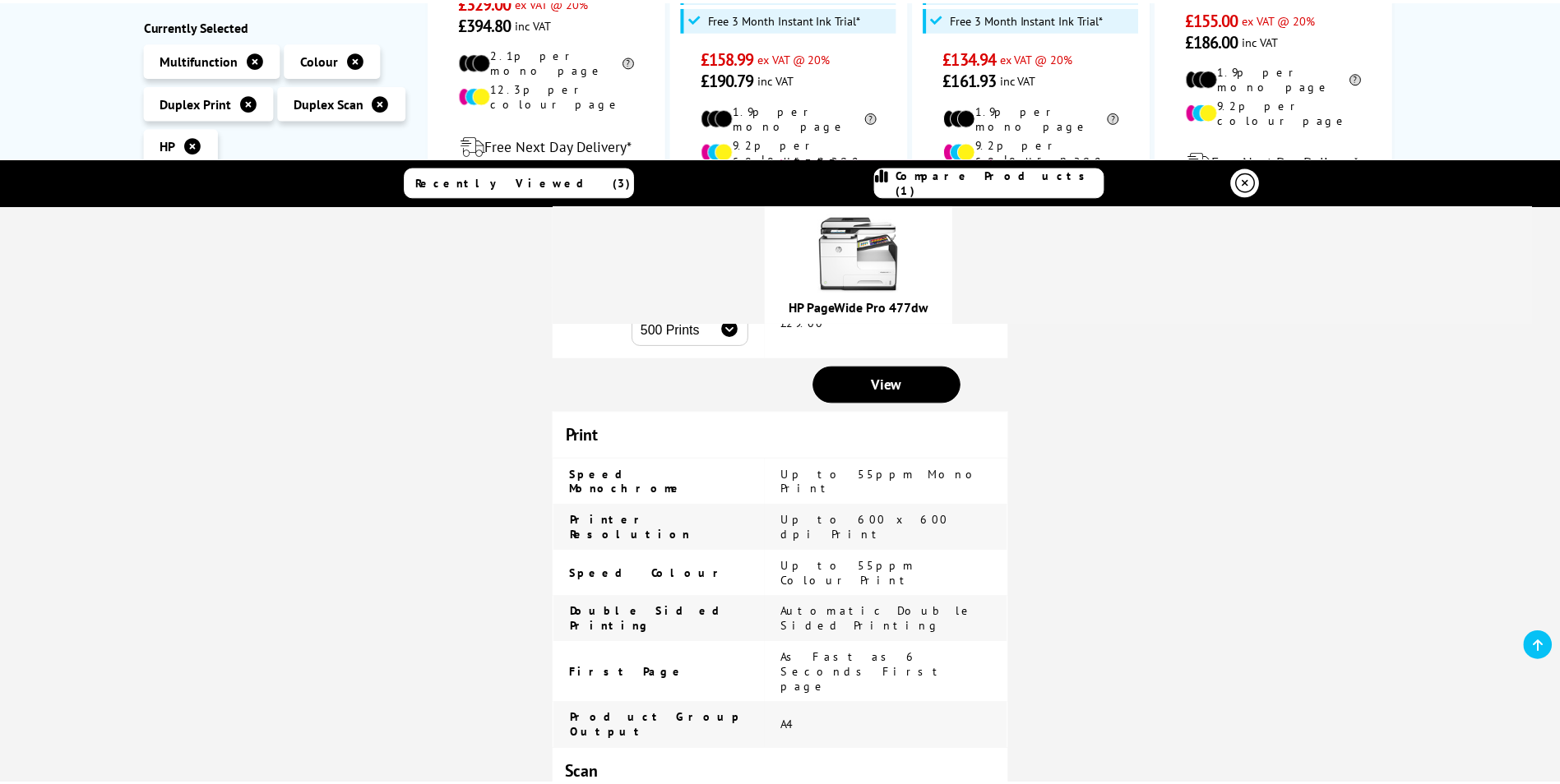
scroll to position [453, 0]
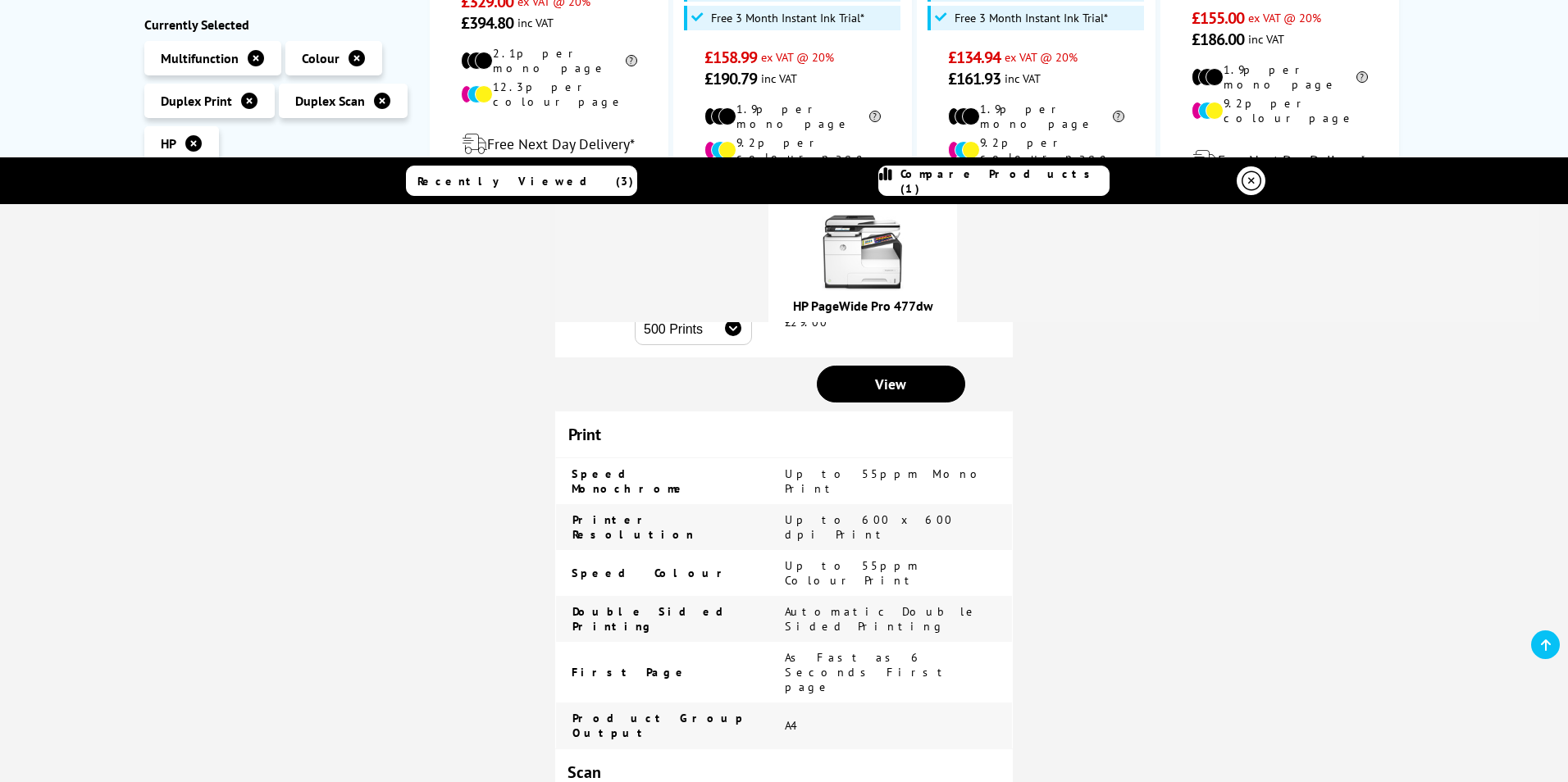
click at [1253, 186] on icon at bounding box center [1252, 180] width 20 height 20
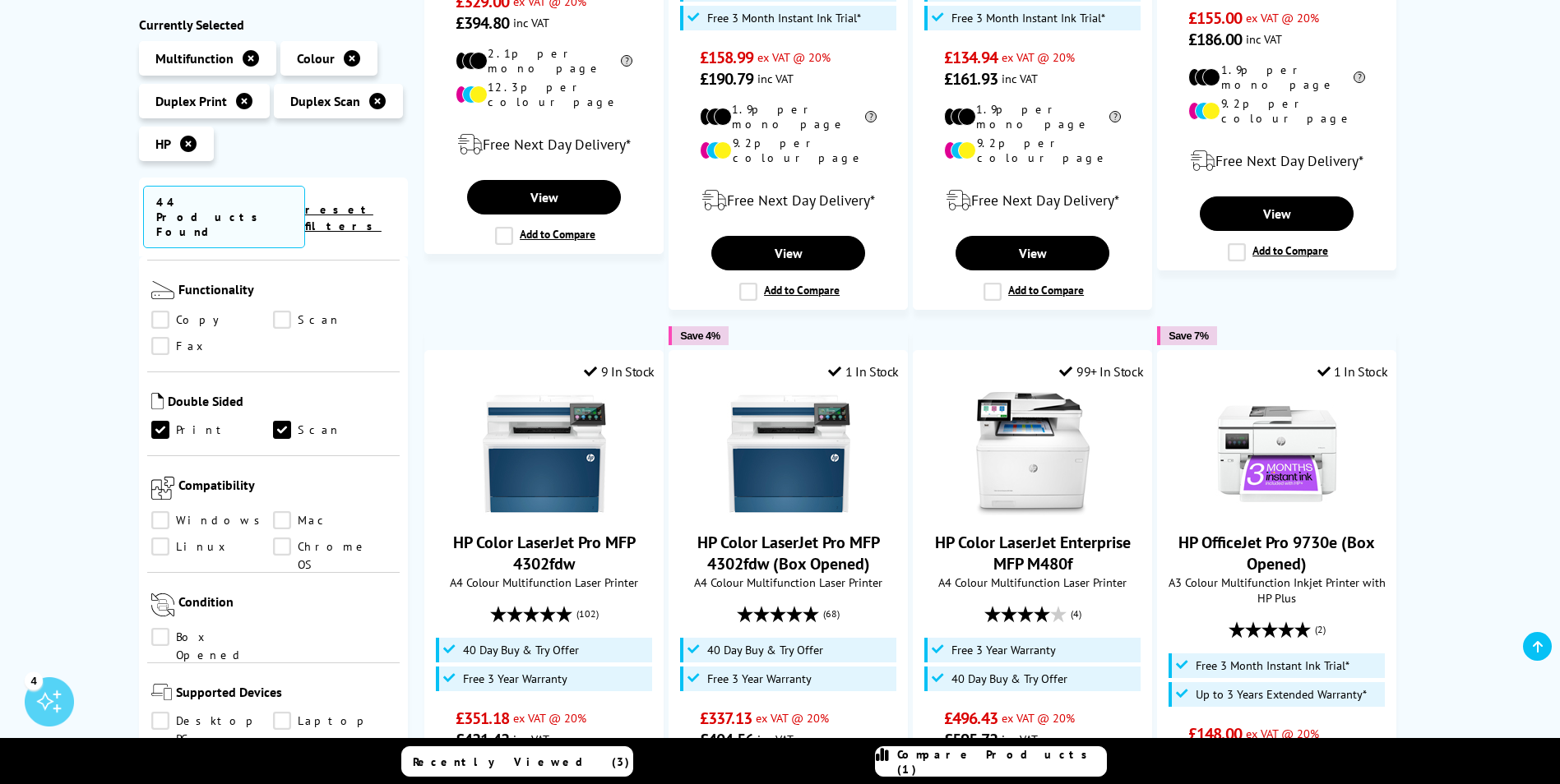
scroll to position [987, 0]
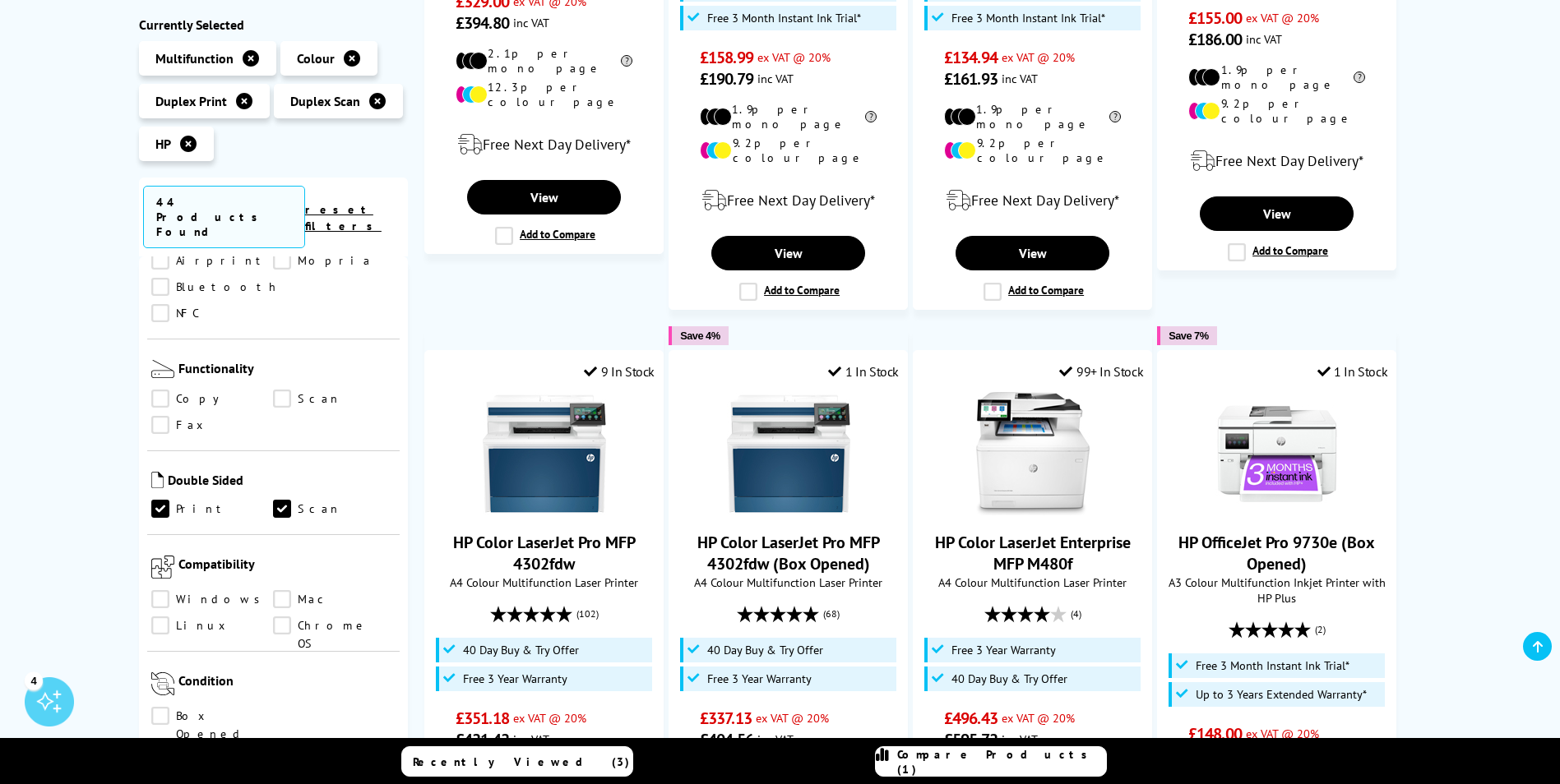
click at [181, 390] on link "Copy" at bounding box center [212, 399] width 123 height 18
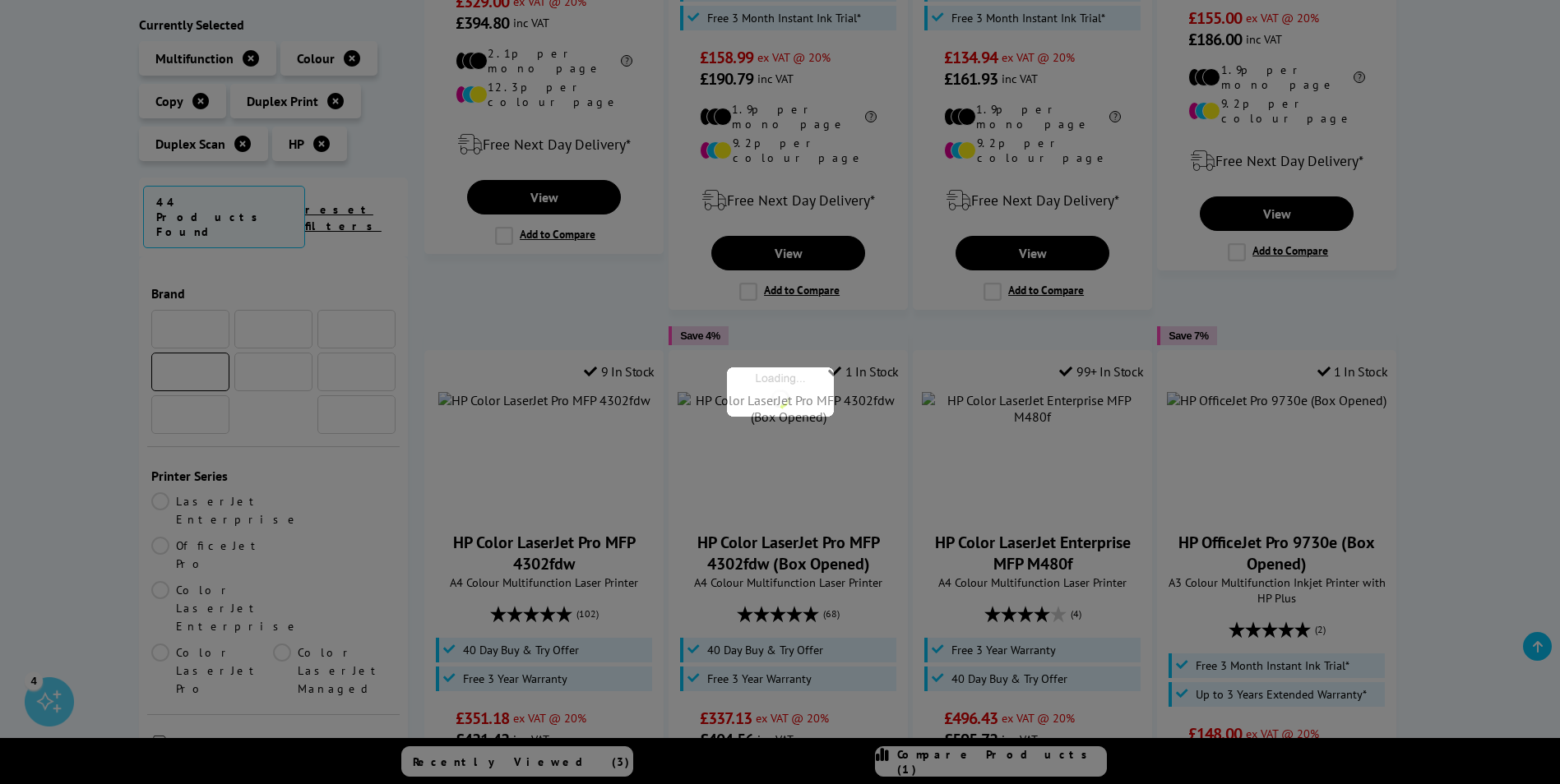
scroll to position [987, 0]
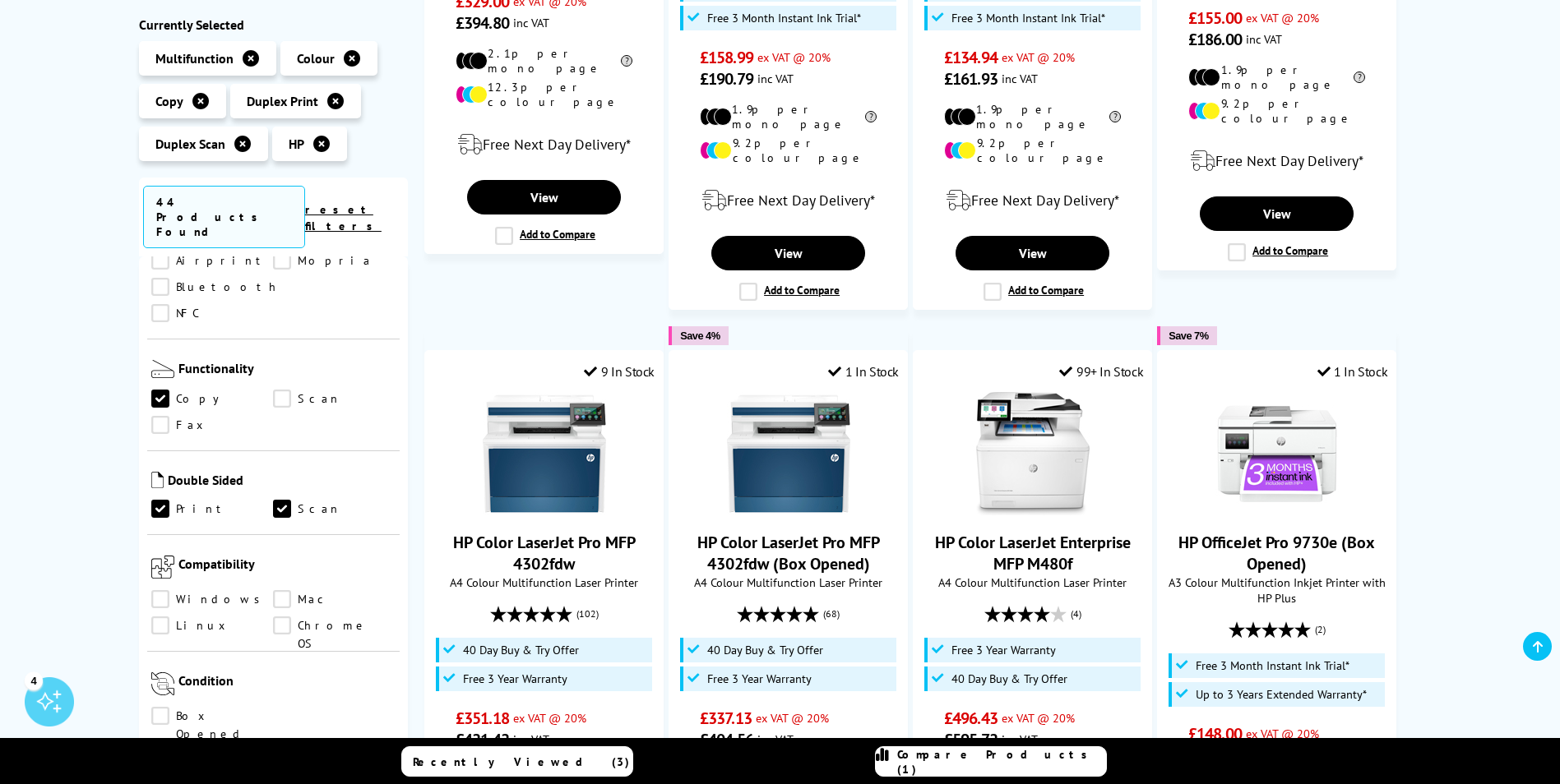
click at [168, 417] on link "Fax" at bounding box center [212, 426] width 123 height 18
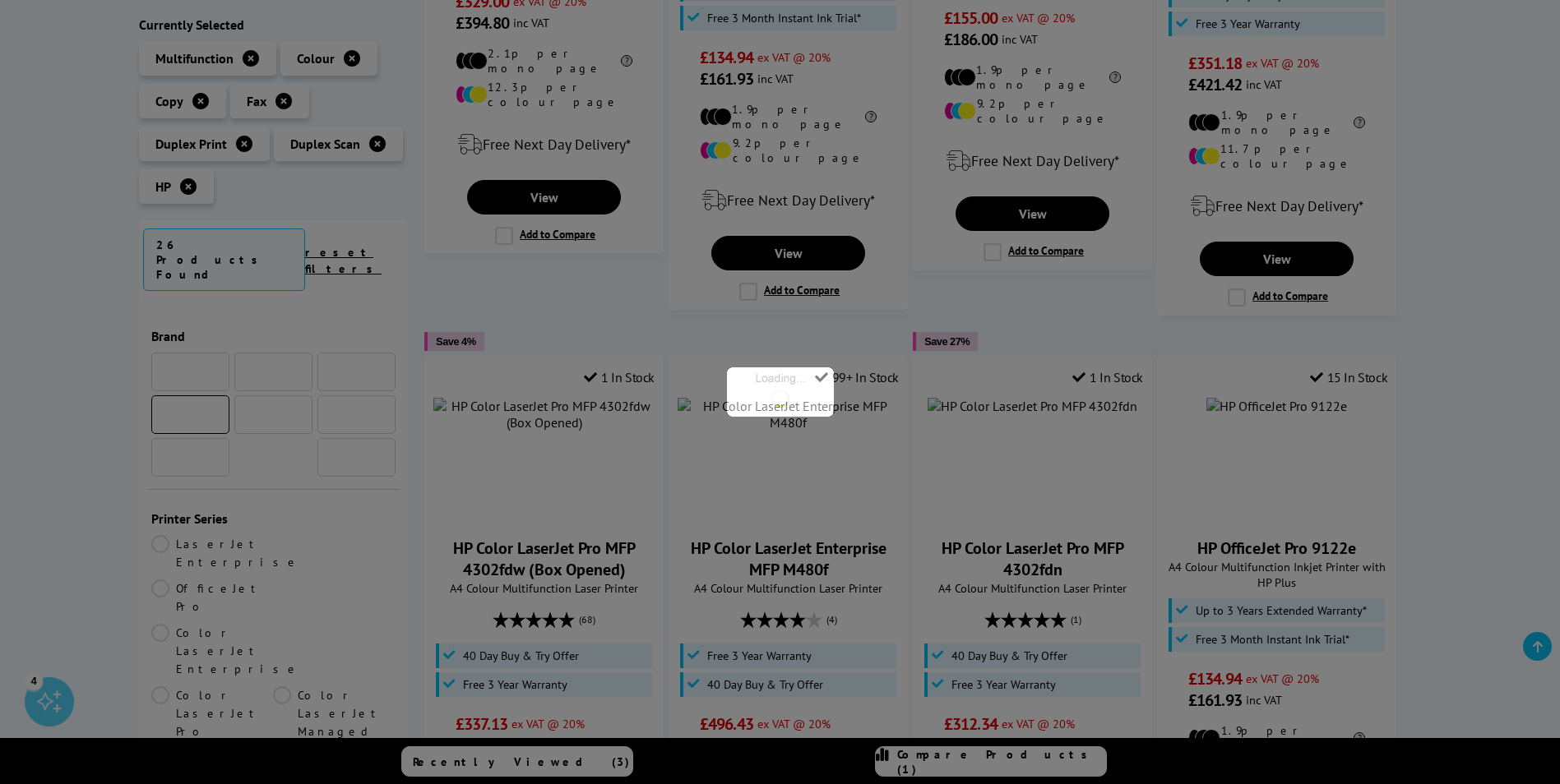
scroll to position [987, 0]
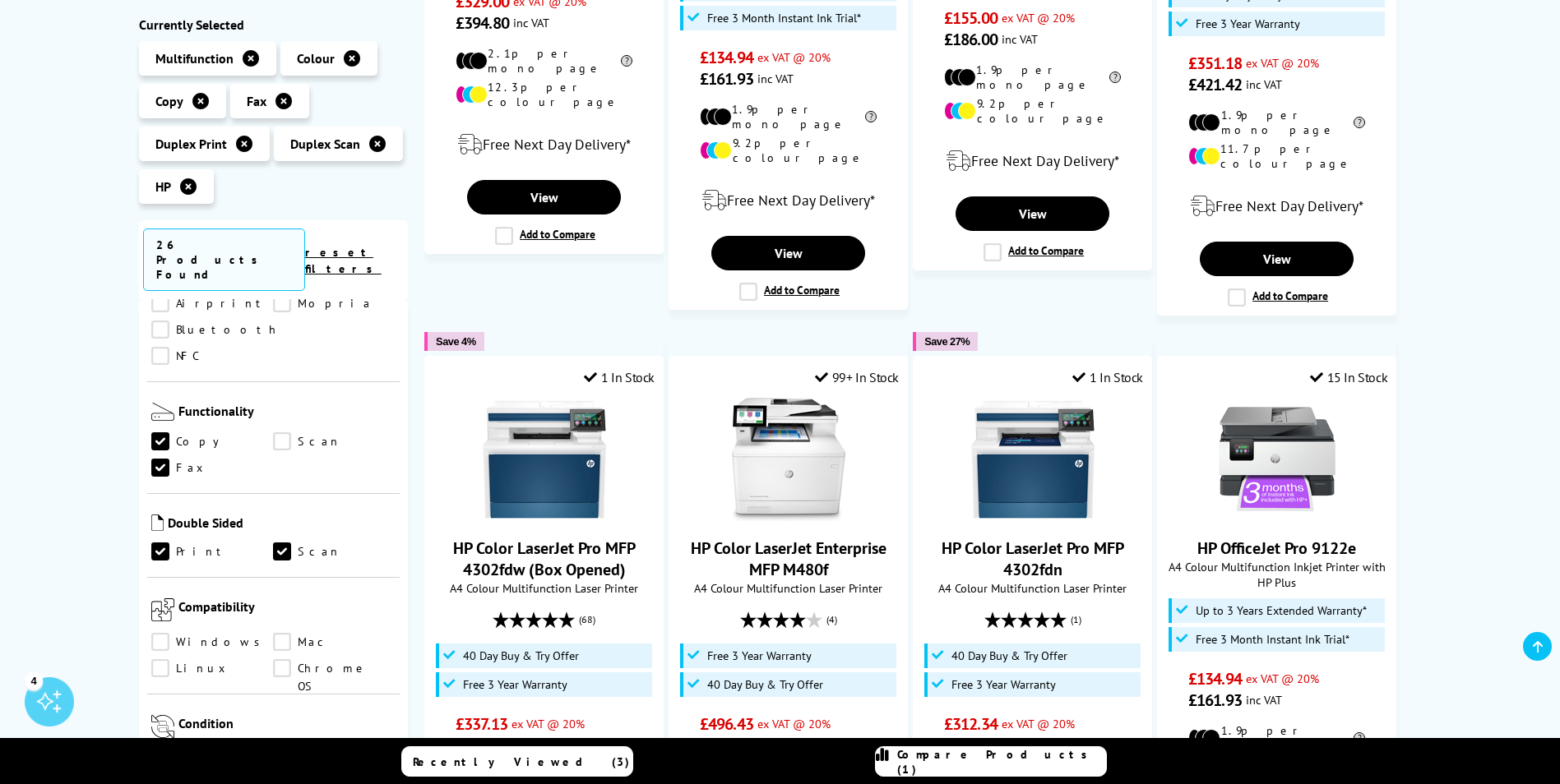
click at [289, 433] on link "Scan" at bounding box center [334, 442] width 123 height 18
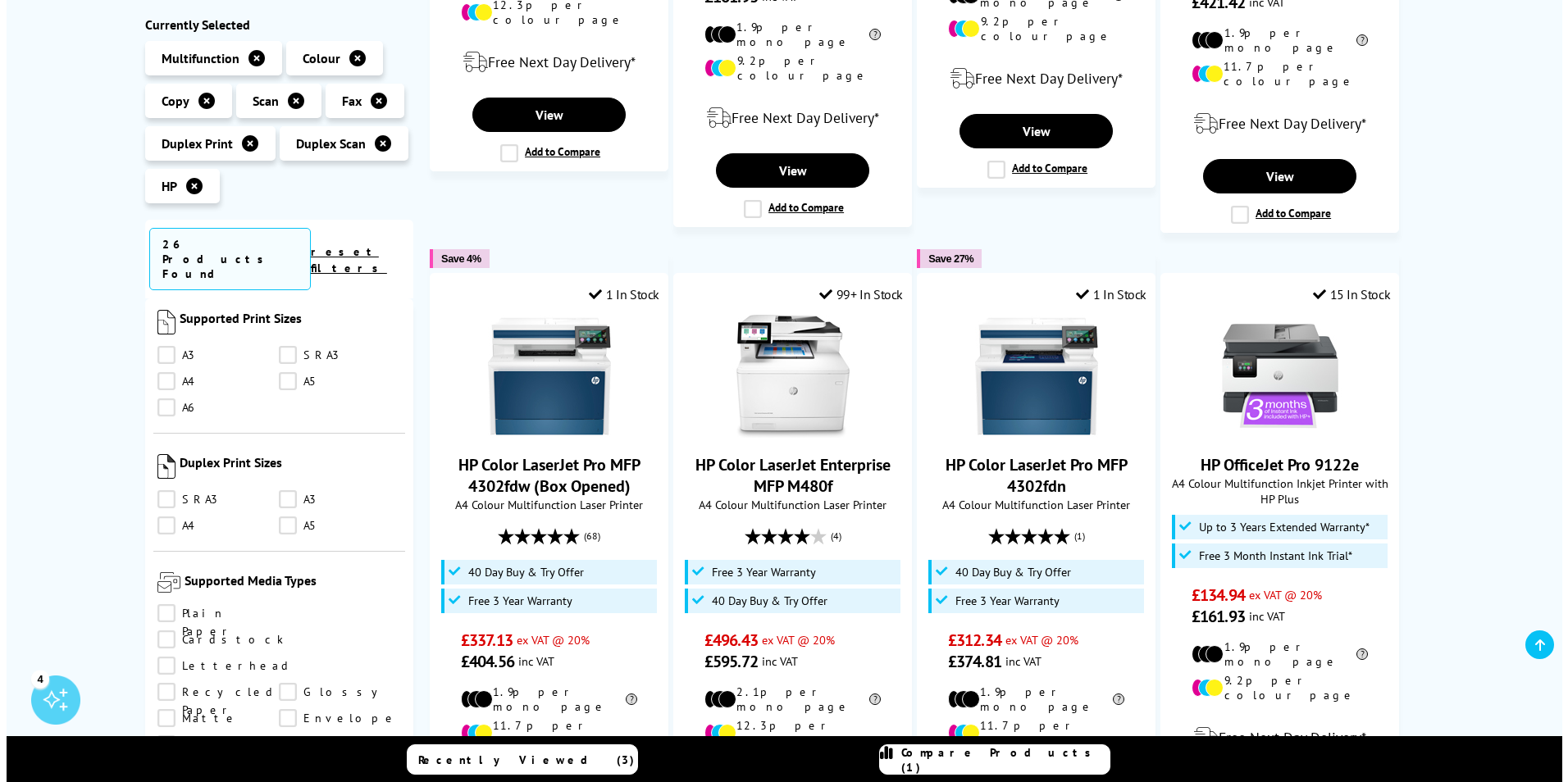
scroll to position [1968, 0]
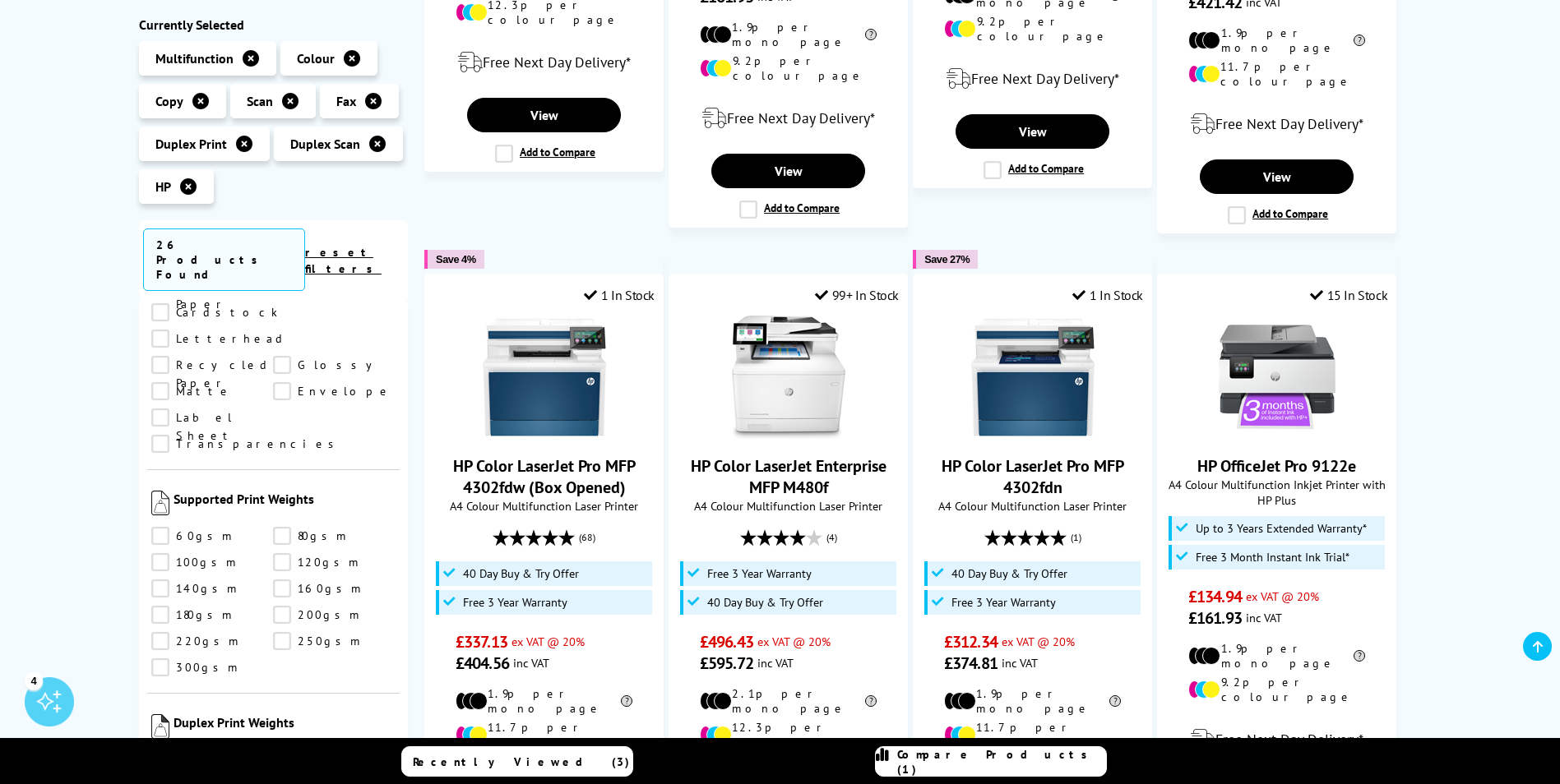
click at [931, 770] on link "Compare Products (1)" at bounding box center [991, 762] width 232 height 31
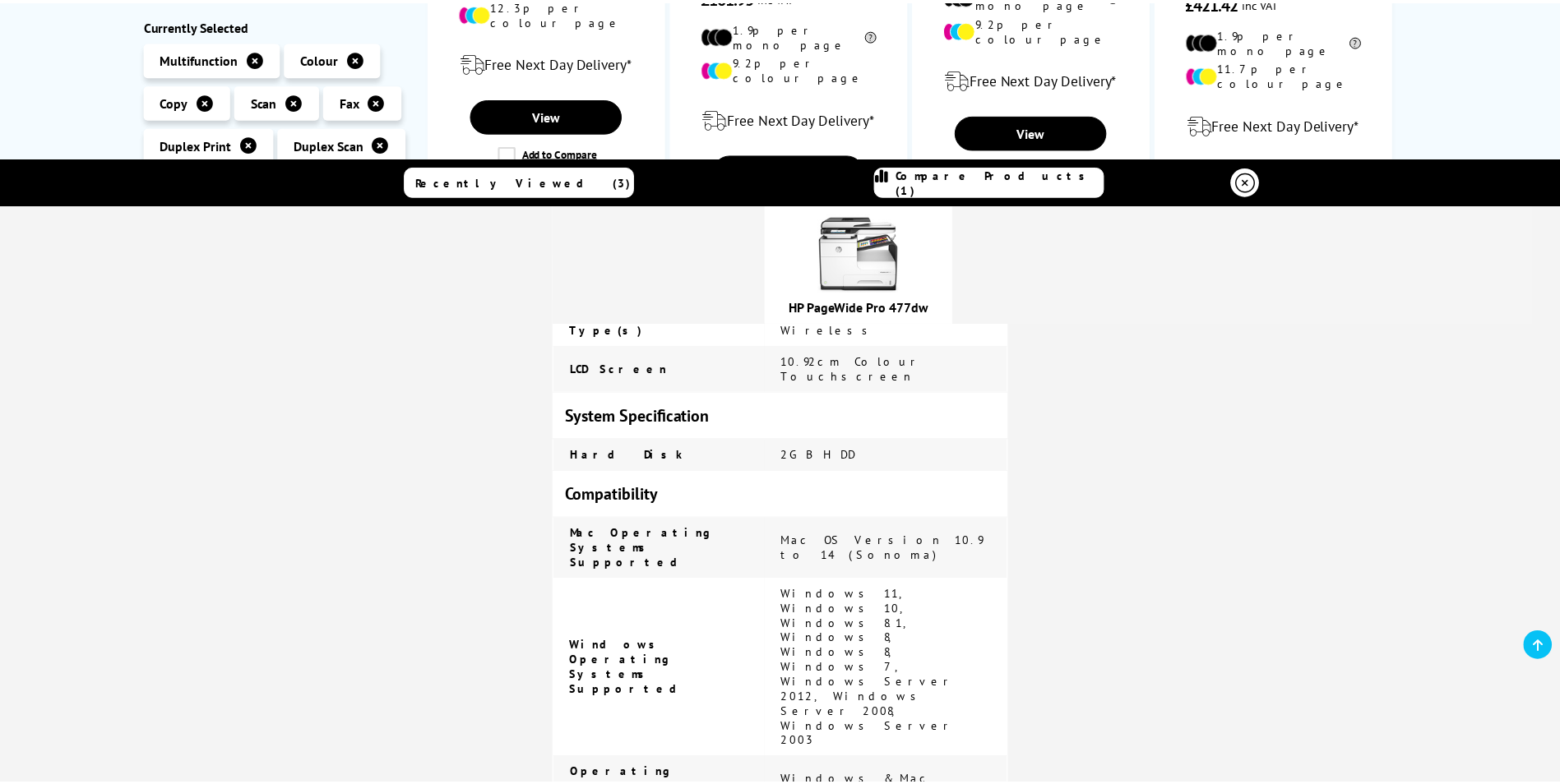
scroll to position [1480, 0]
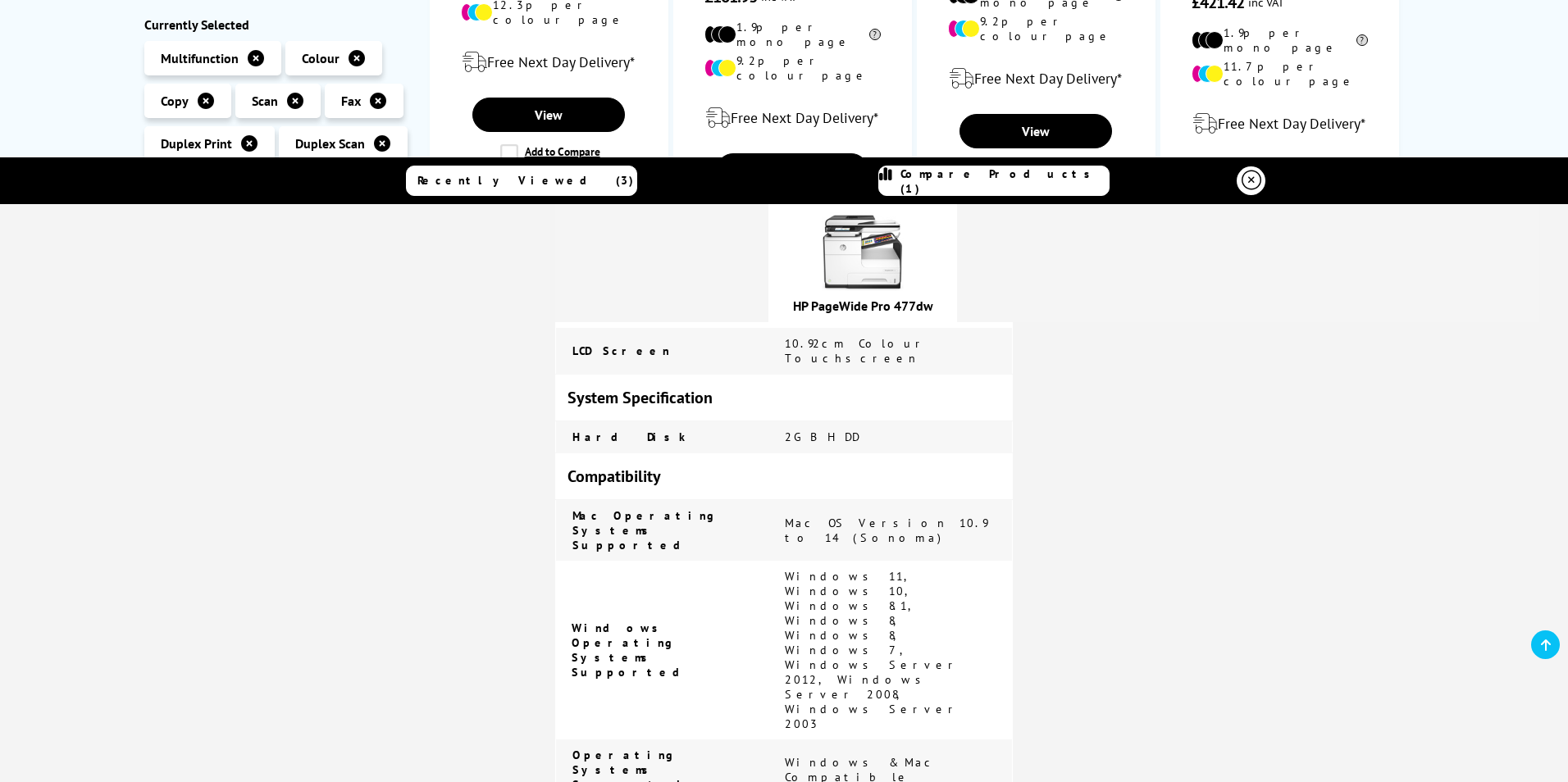
click at [1242, 177] on icon at bounding box center [1252, 180] width 20 height 20
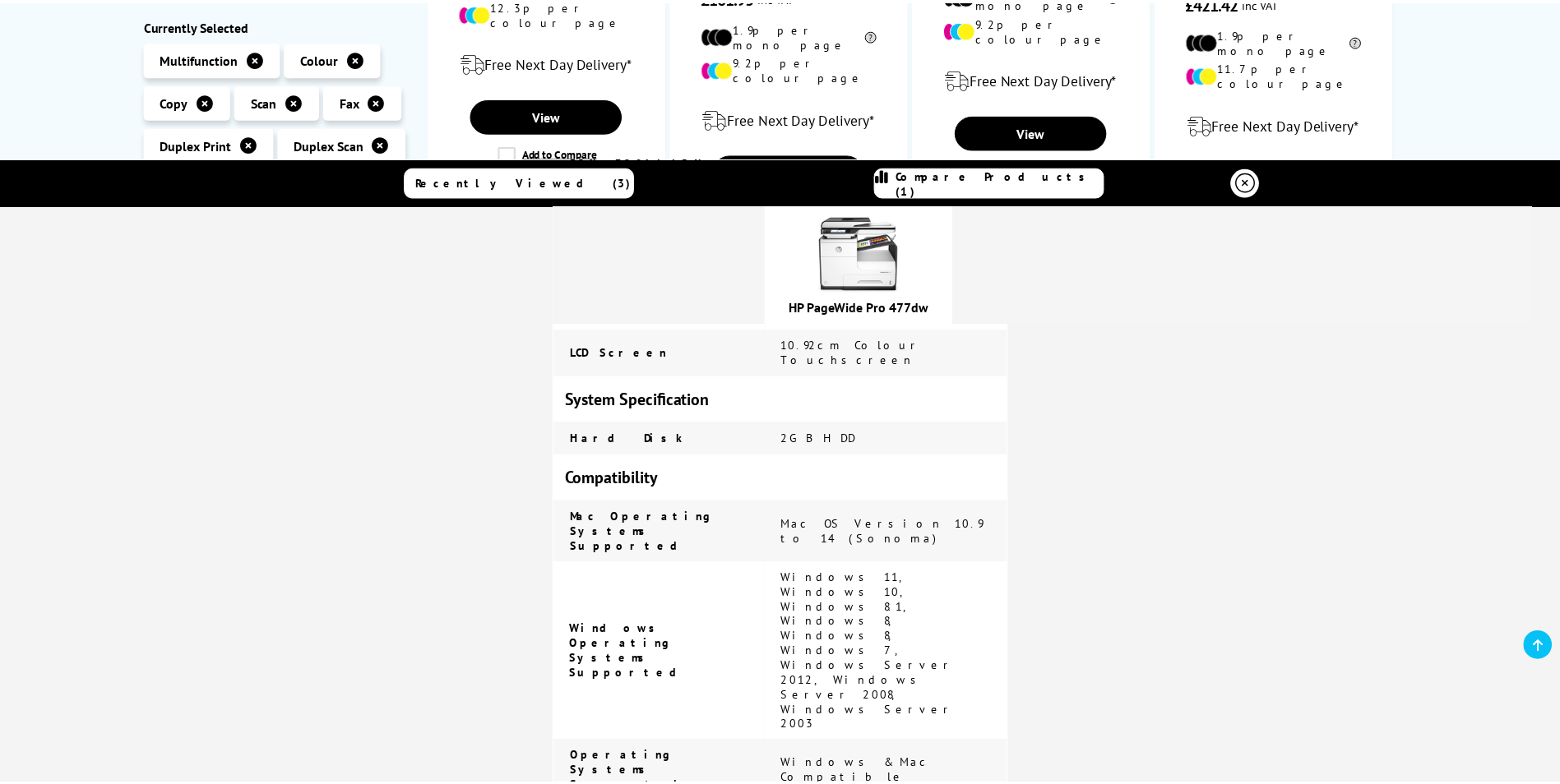
scroll to position [0, 0]
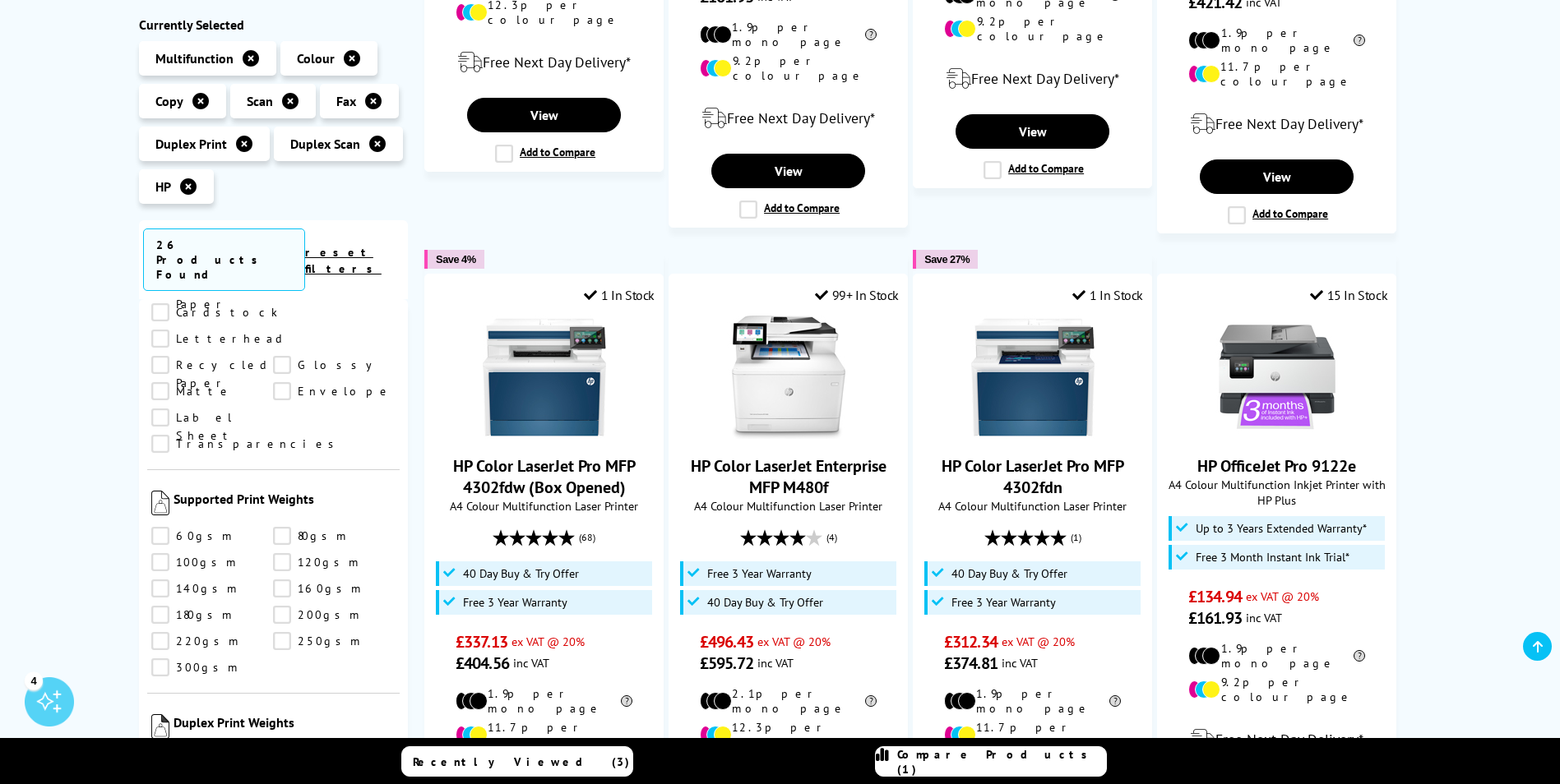
click at [164, 659] on link "300gsm" at bounding box center [212, 667] width 123 height 18
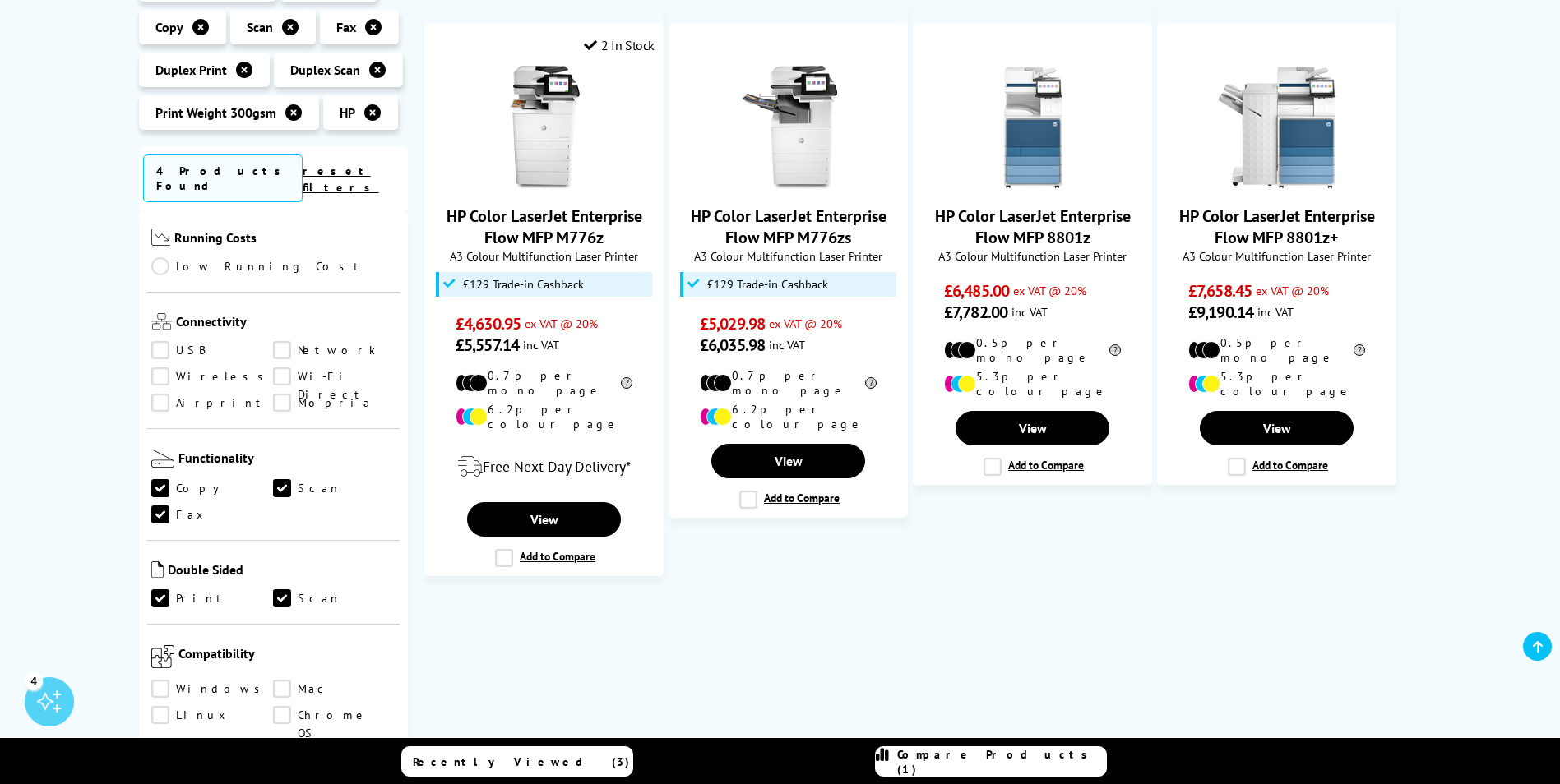
scroll to position [584, 0]
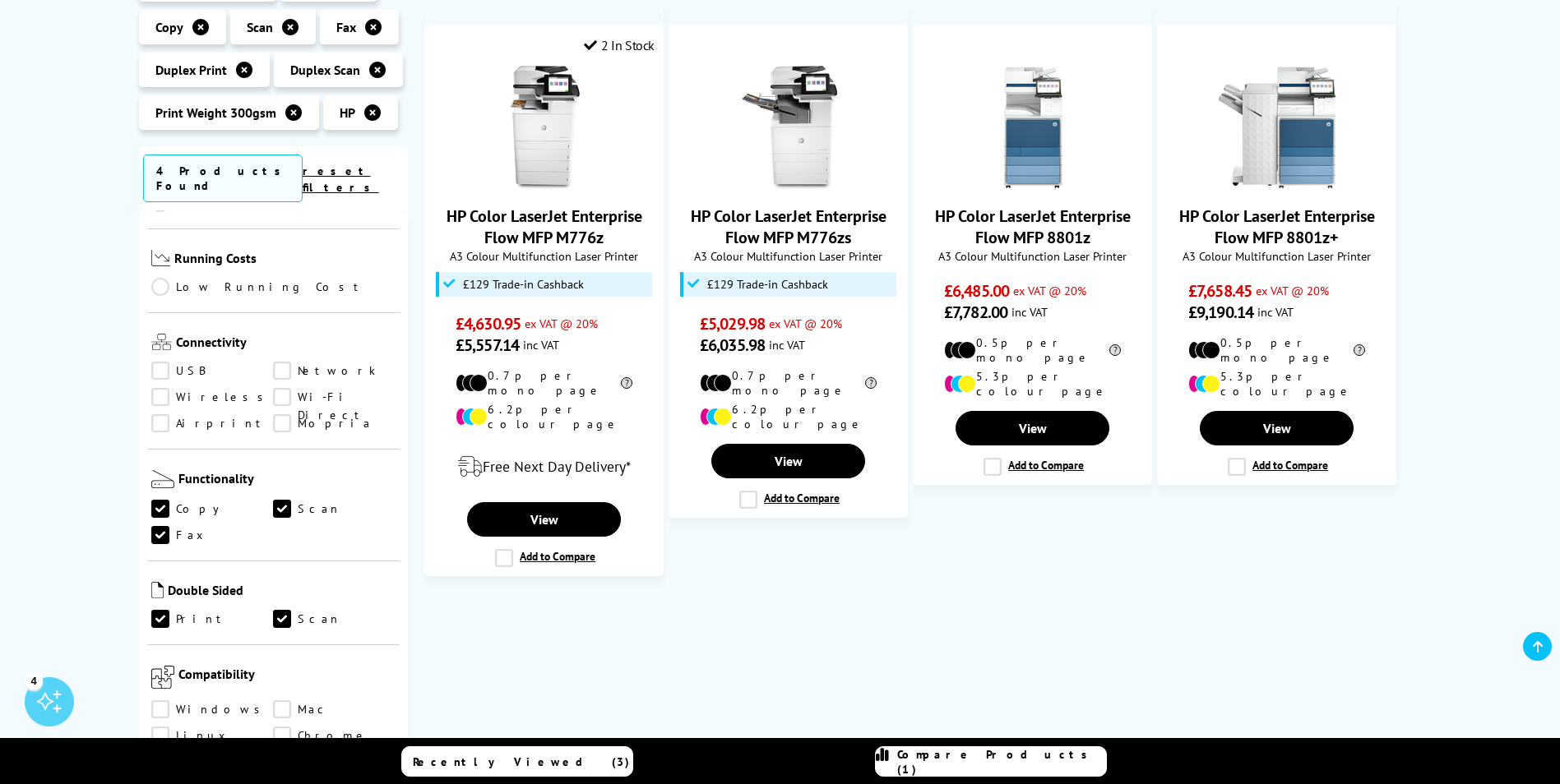
click at [187, 500] on link "Copy" at bounding box center [212, 508] width 123 height 18
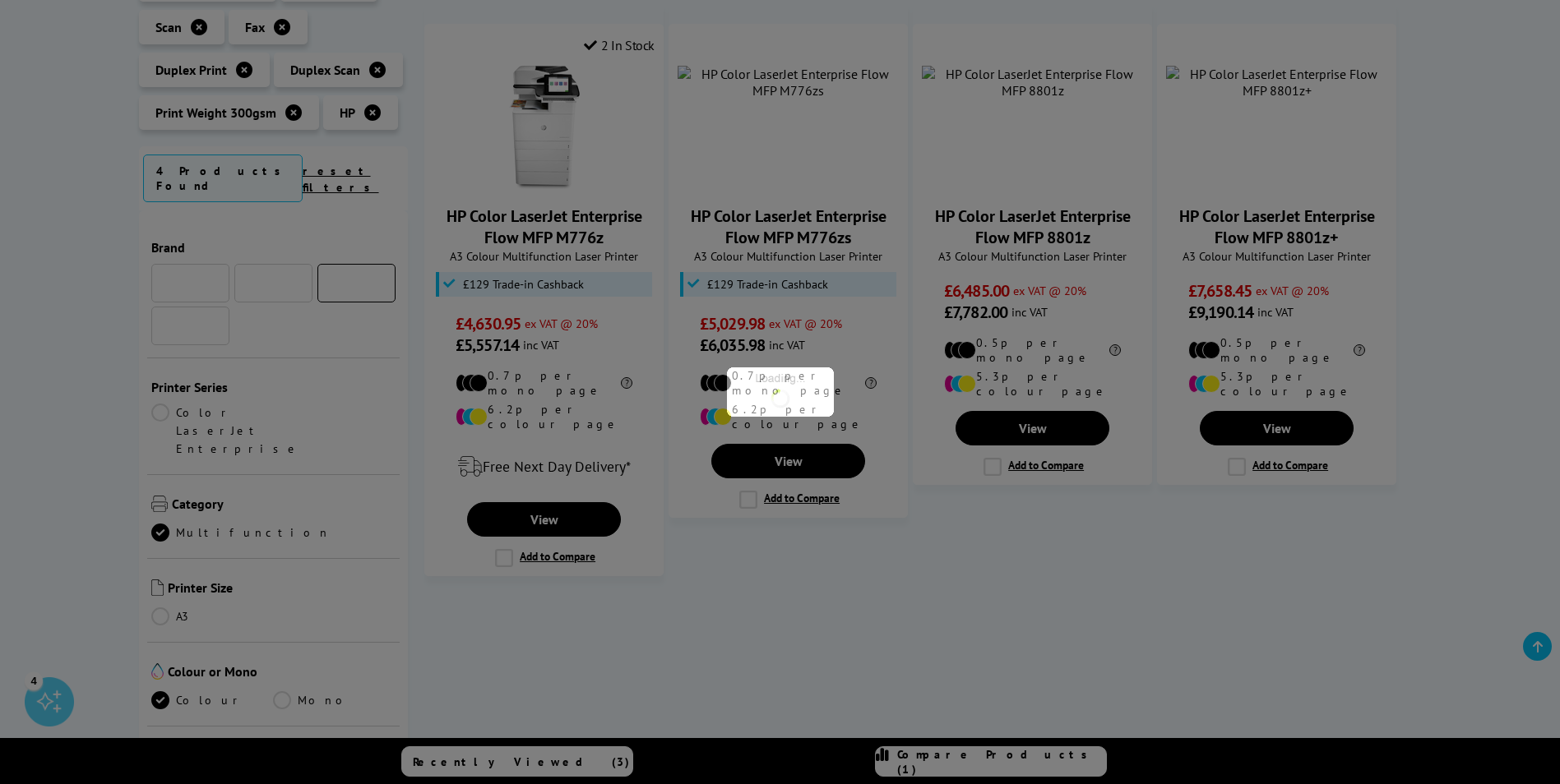
scroll to position [584, 0]
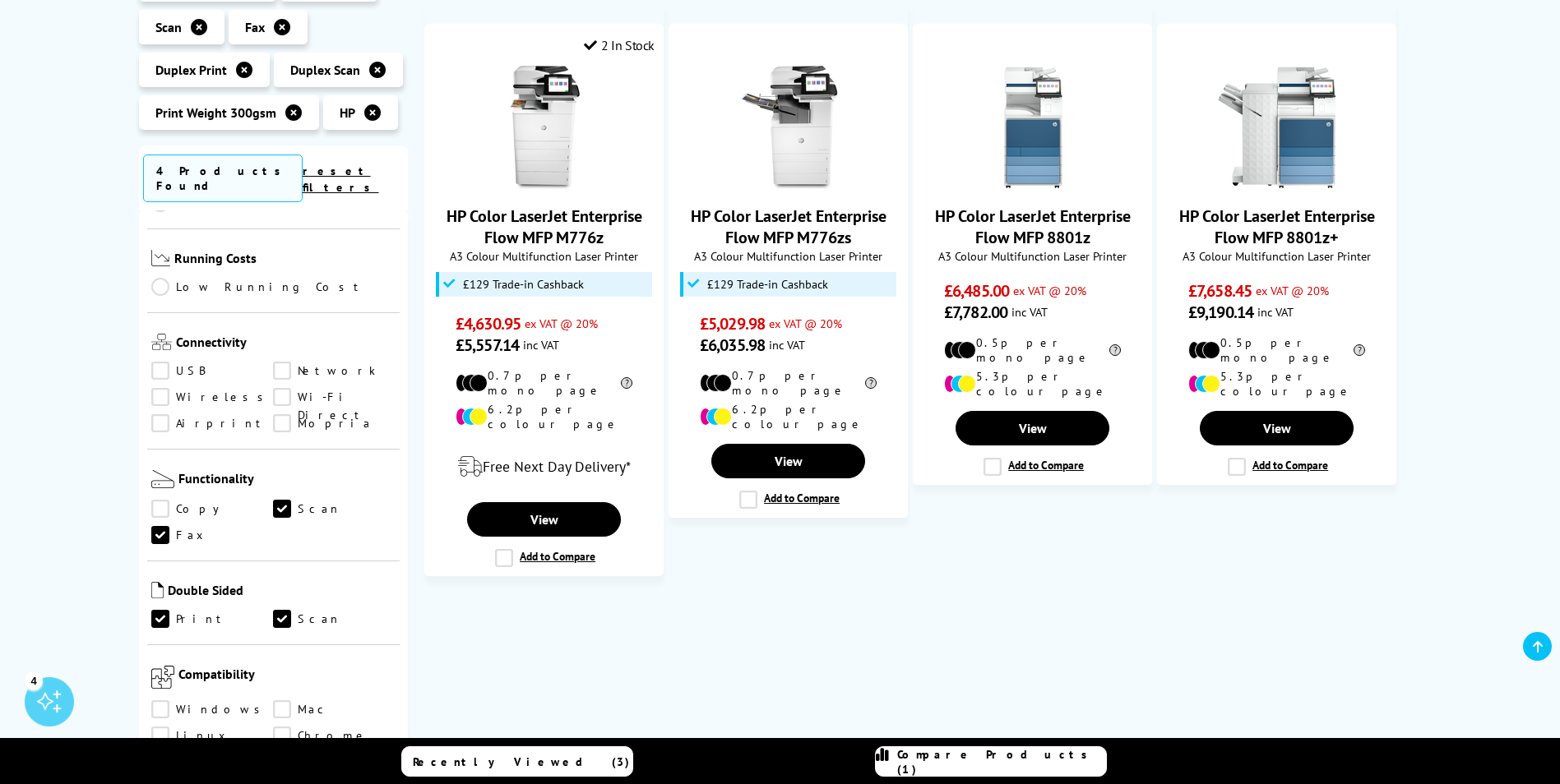
click at [184, 526] on link "Fax" at bounding box center [212, 534] width 123 height 18
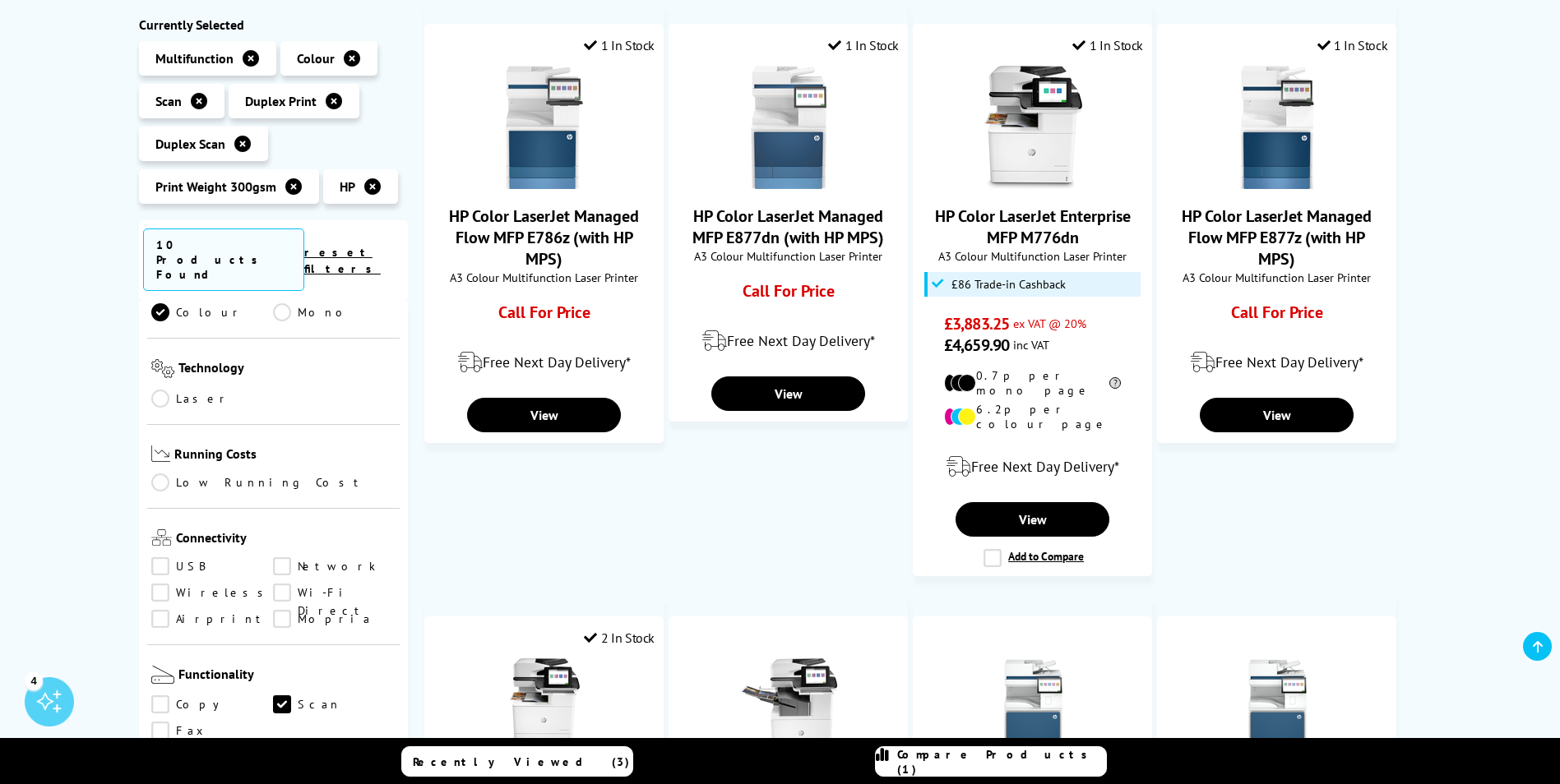
click at [280, 696] on link "Scan" at bounding box center [334, 704] width 123 height 18
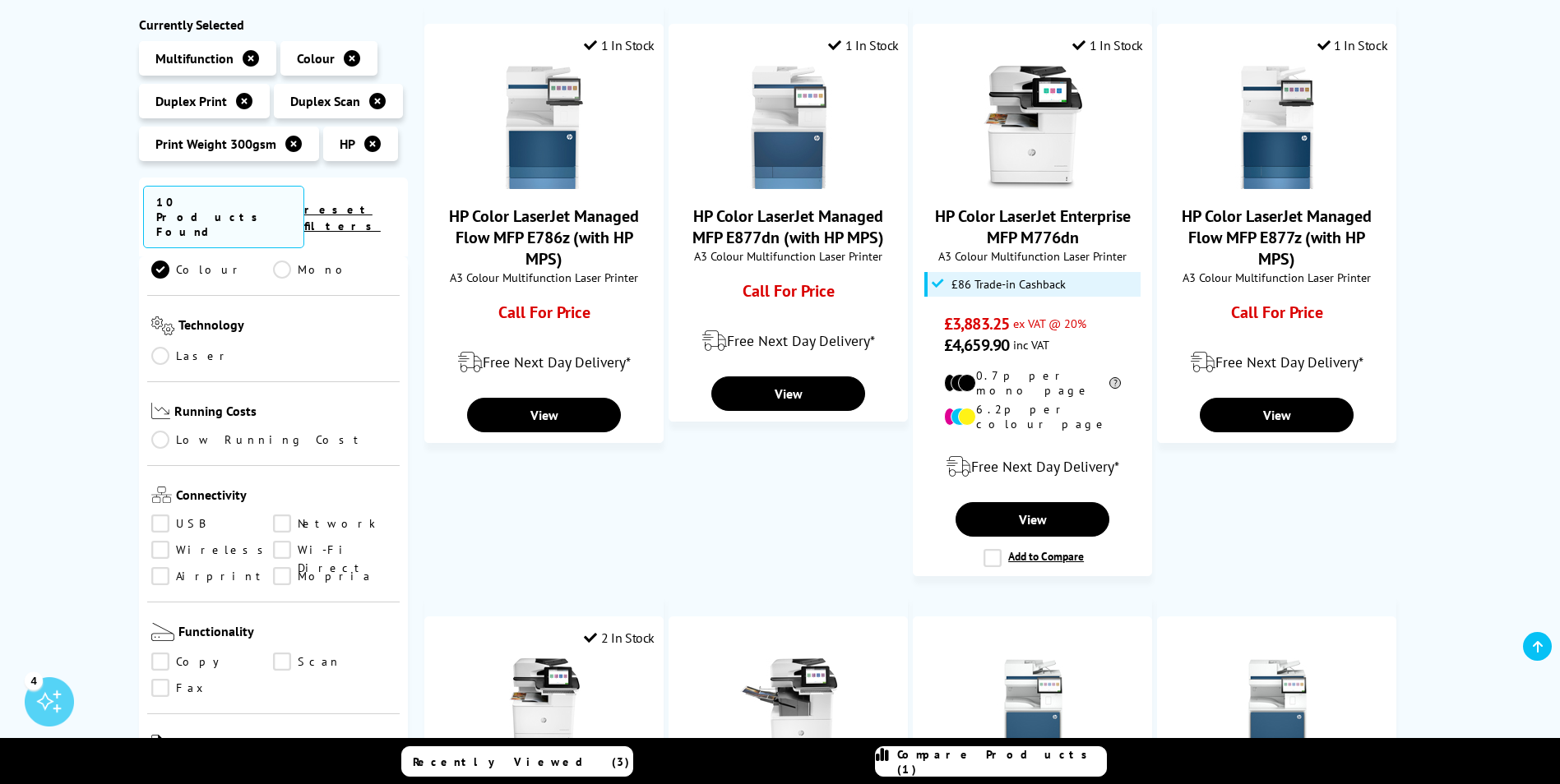
click at [889, 762] on icon at bounding box center [882, 762] width 13 height 30
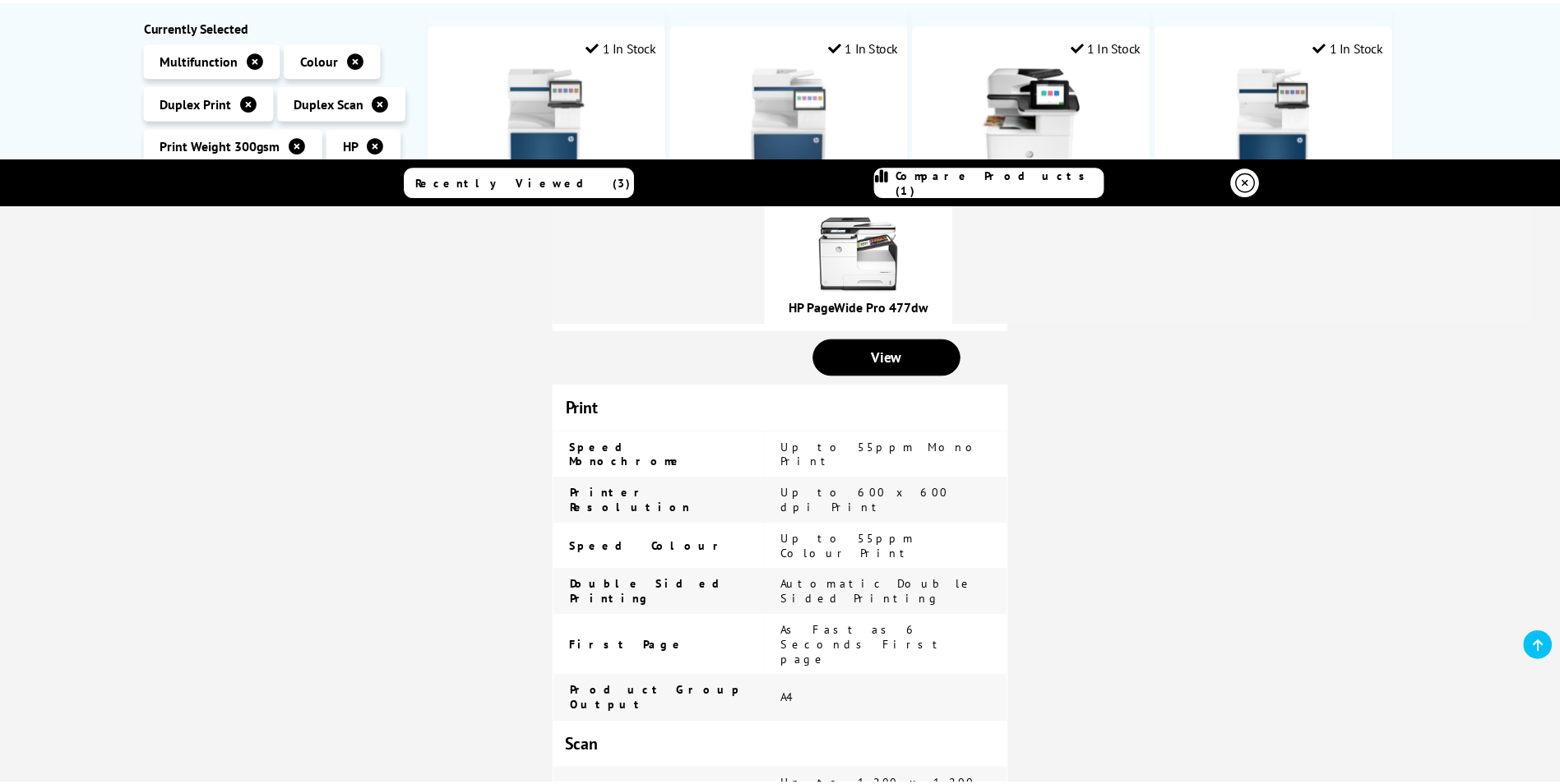
scroll to position [453, 0]
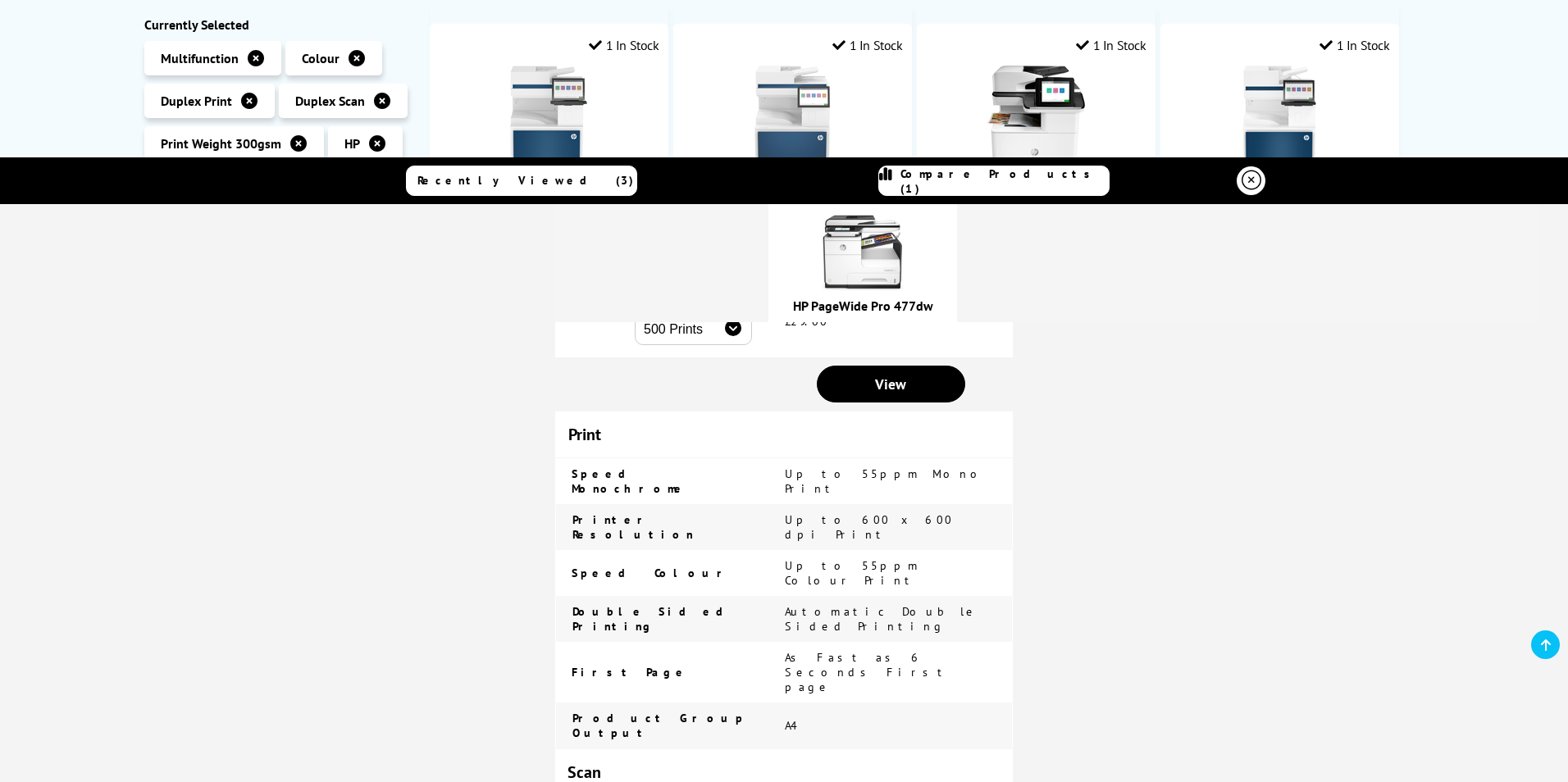
click at [1237, 187] on link at bounding box center [1251, 180] width 29 height 29
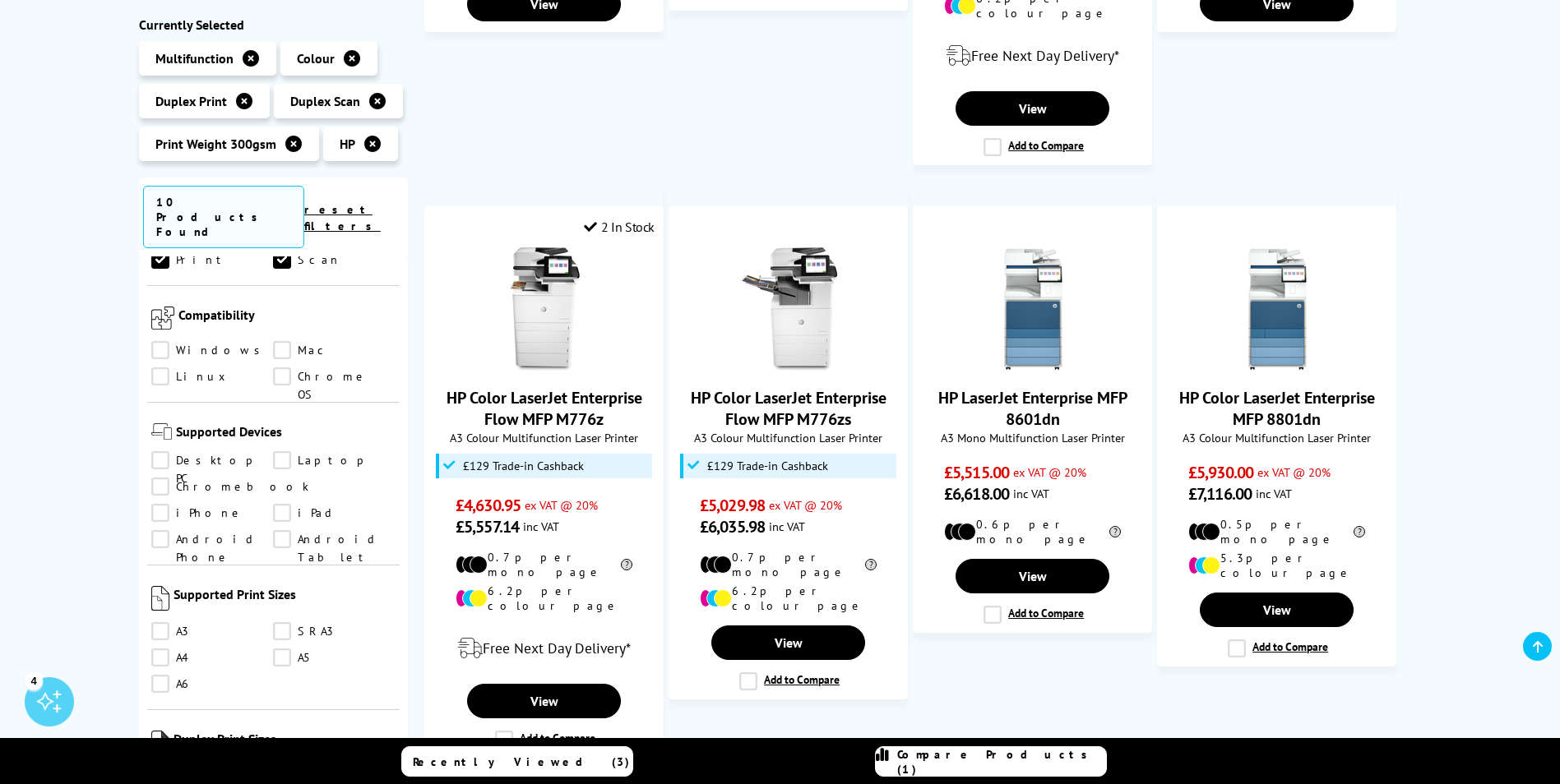
scroll to position [1324, 0]
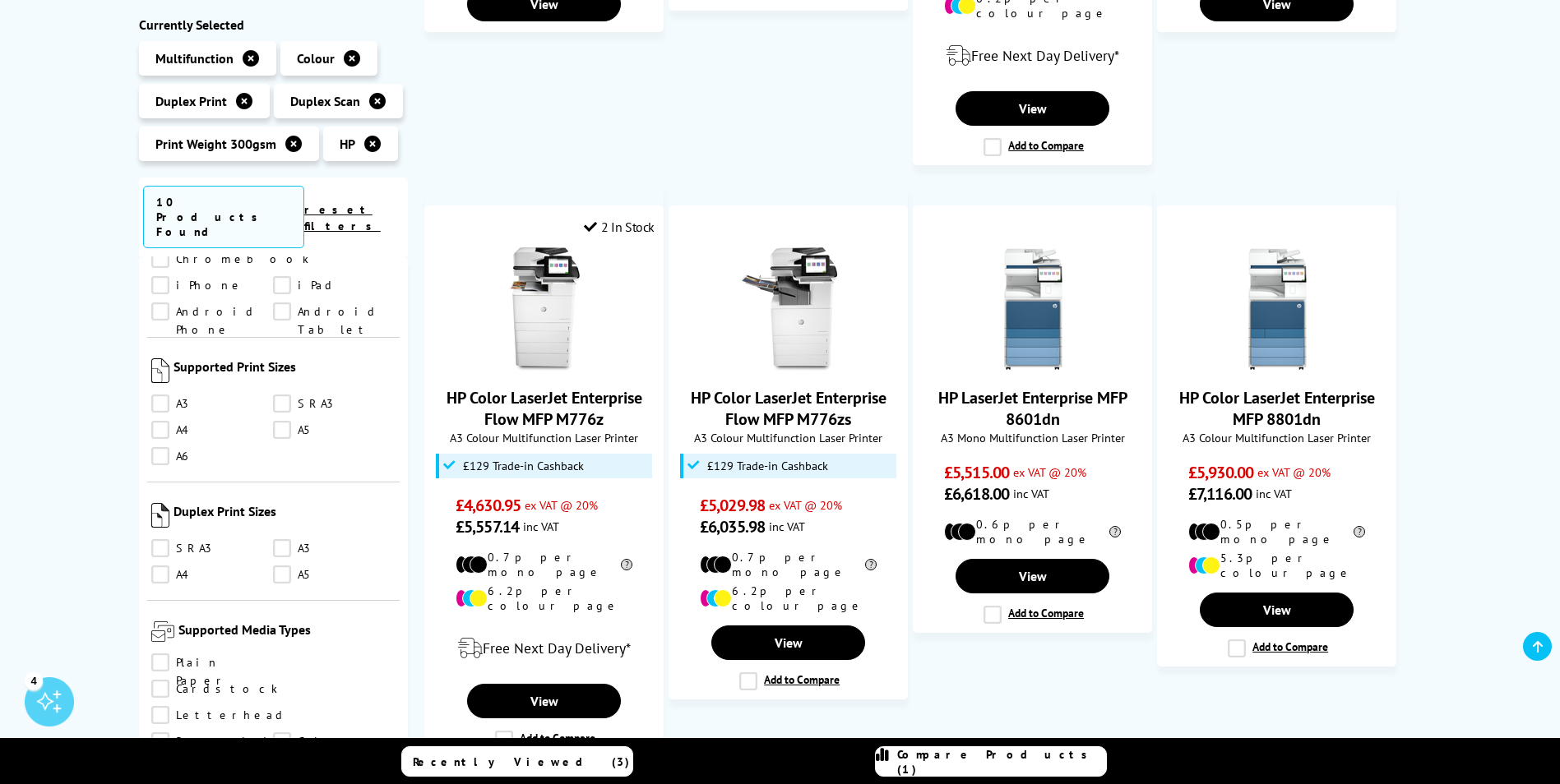
click at [165, 422] on link "A4" at bounding box center [212, 430] width 123 height 18
